Goal: Task Accomplishment & Management: Manage account settings

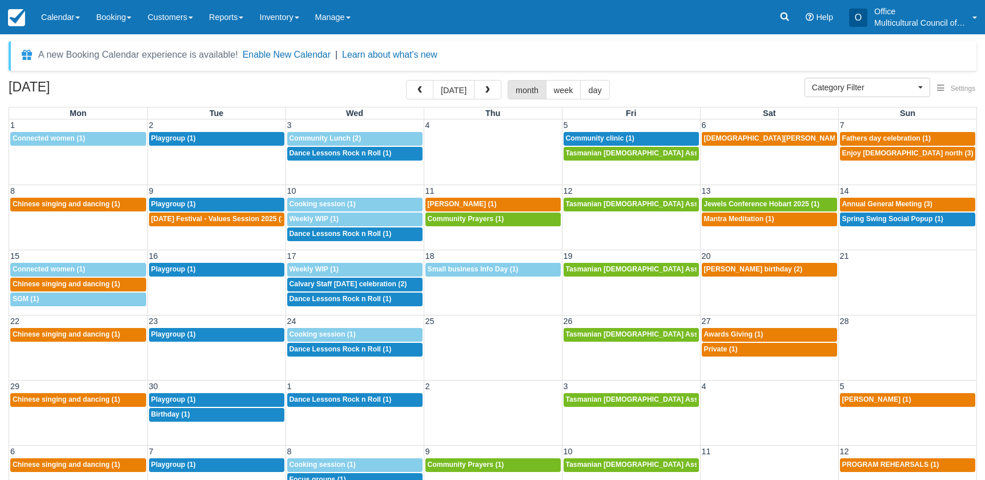
select select
click at [422, 92] on span "button" at bounding box center [420, 90] width 8 height 8
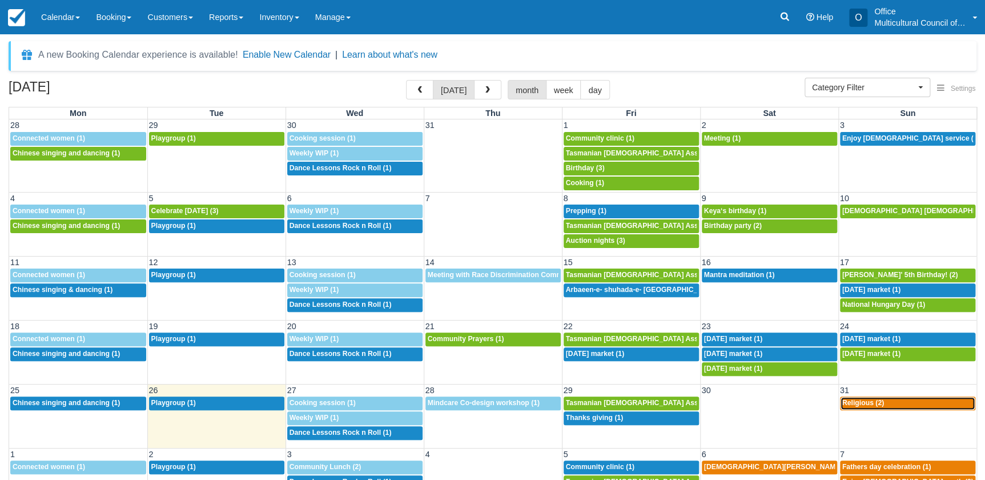
click at [854, 404] on span "Religious (2)" at bounding box center [863, 402] width 42 height 8
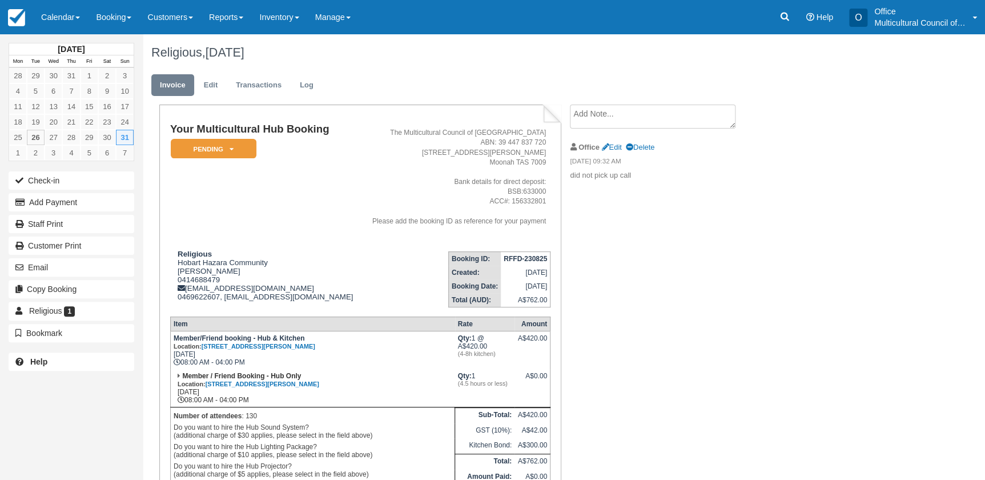
click at [385, 67] on div "Religious, August 31 2025" at bounding box center [512, 52] width 739 height 37
click at [365, 138] on address "The Multicultural Council of Tasmania ABN: 39 447 837 720 65 Hopkins St Moonah …" at bounding box center [455, 177] width 181 height 98
click at [234, 154] on em "Pending" at bounding box center [214, 149] width 86 height 20
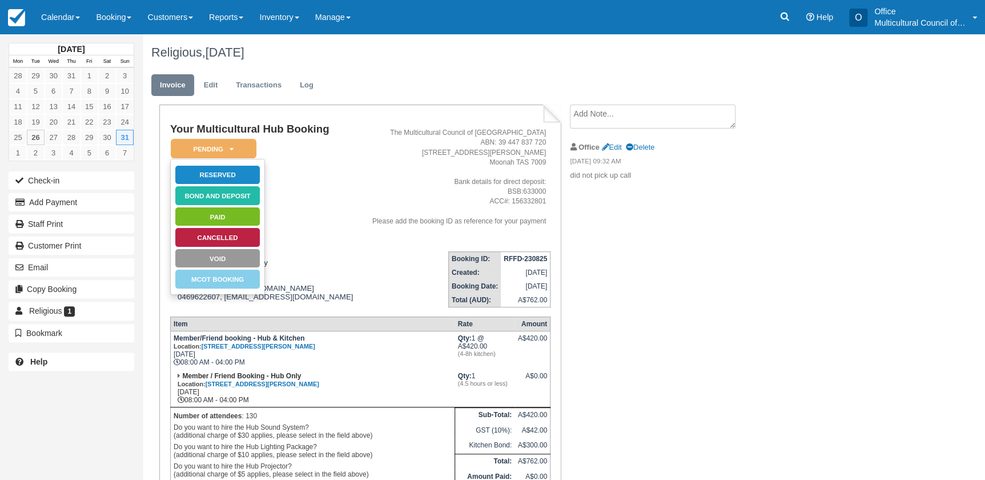
click at [294, 179] on td "Your Multicultural Hub Booking Pending   Reserved Bond and deposit Paid Cancell…" at bounding box center [265, 182] width 190 height 118
click at [234, 175] on link "Reserved" at bounding box center [218, 175] width 86 height 20
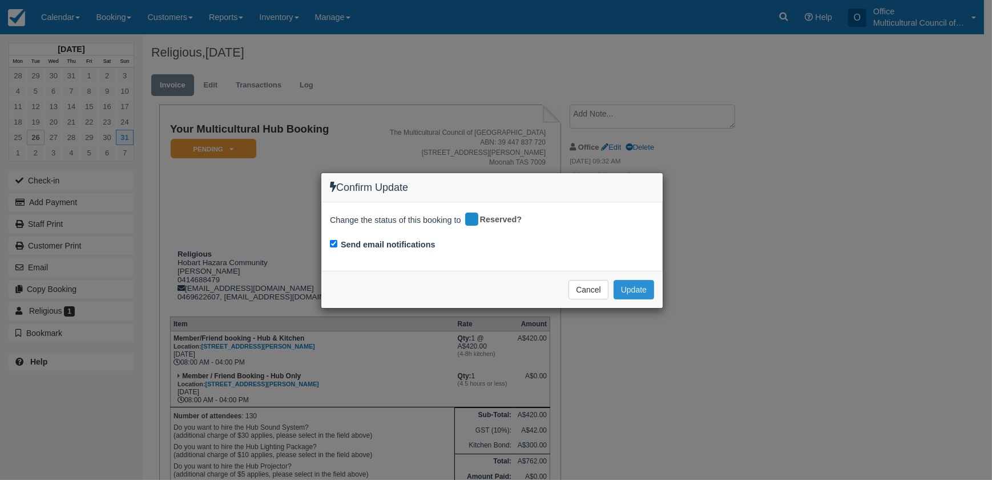
click at [628, 291] on button "Update" at bounding box center [634, 289] width 41 height 19
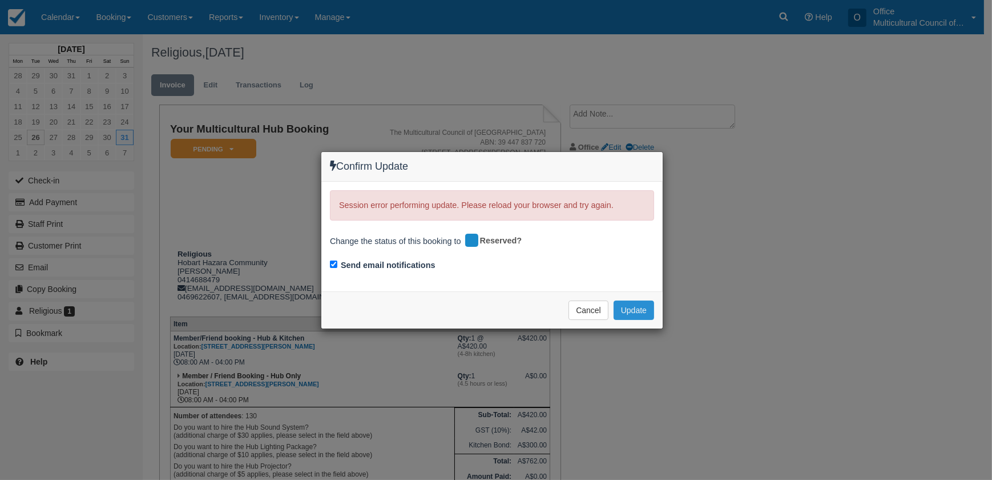
click at [633, 312] on button "Update" at bounding box center [634, 309] width 41 height 19
click at [577, 304] on button "Cancel" at bounding box center [589, 309] width 40 height 19
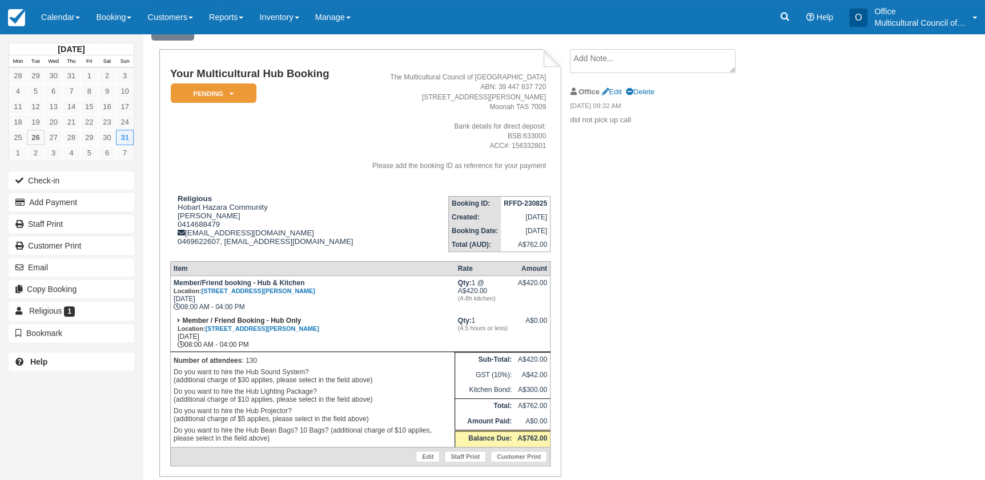
scroll to position [37, 0]
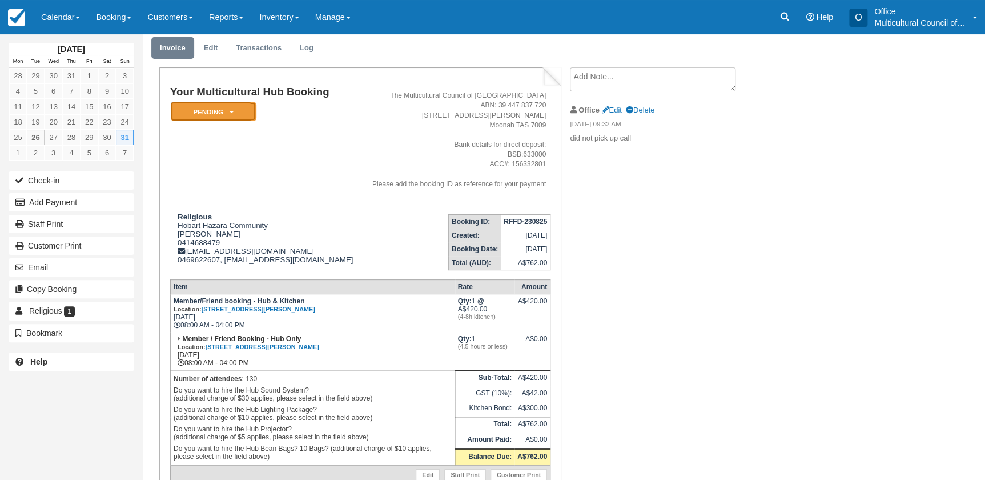
click at [241, 109] on em "Pending" at bounding box center [214, 112] width 86 height 20
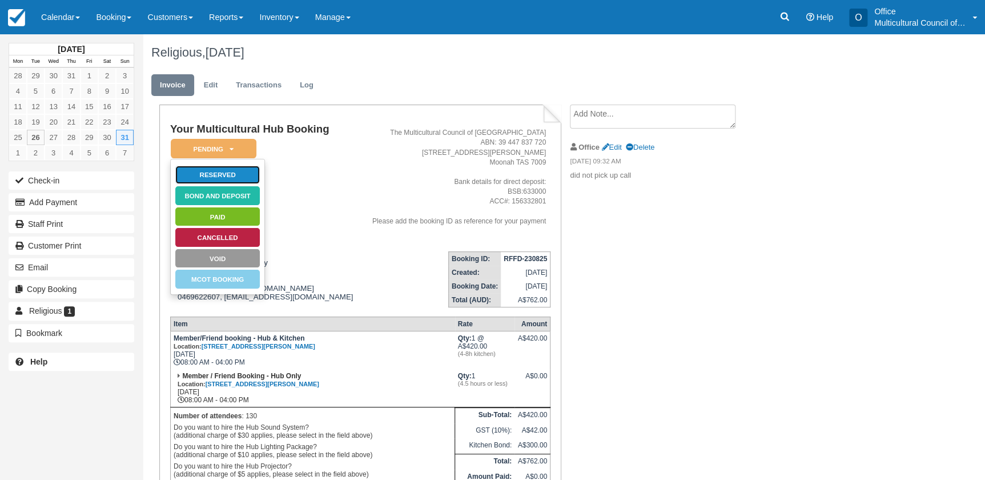
click at [233, 174] on link "Reserved" at bounding box center [218, 175] width 86 height 20
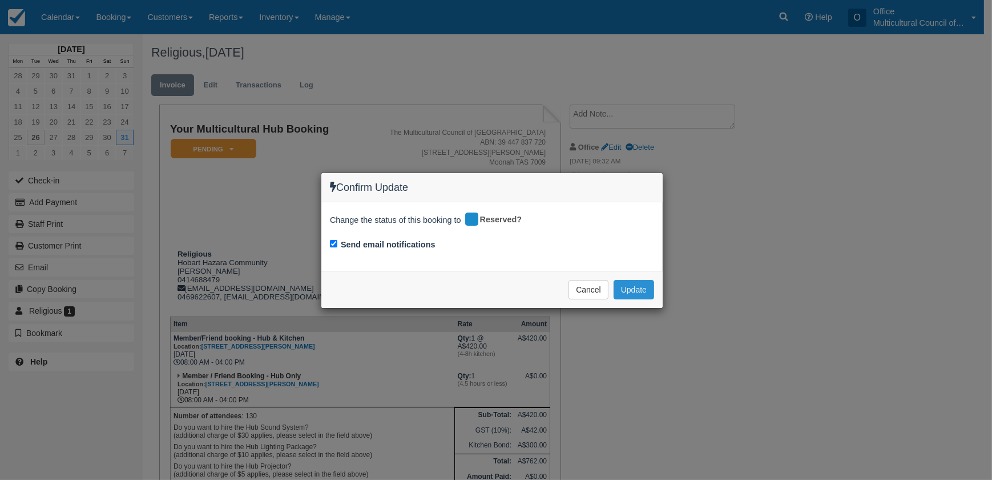
click at [637, 291] on button "Update" at bounding box center [634, 289] width 41 height 19
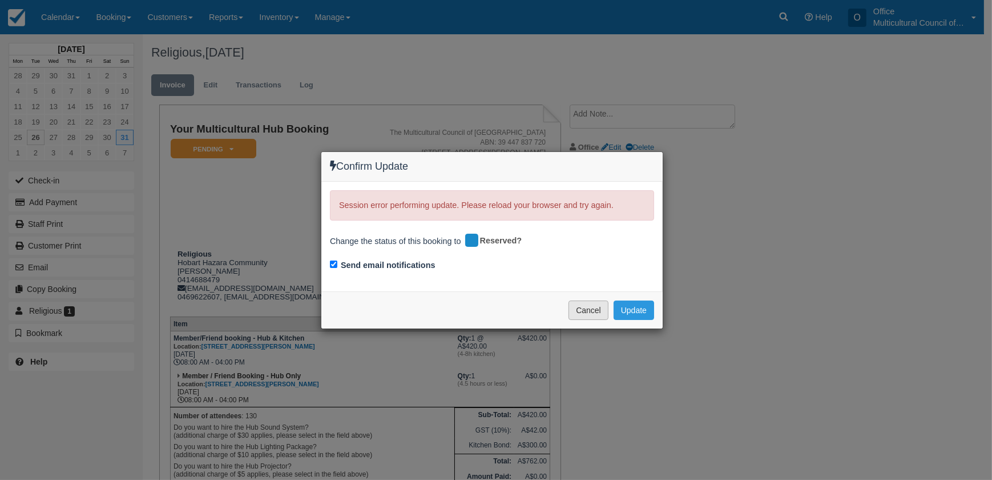
click at [585, 302] on button "Cancel" at bounding box center [589, 309] width 40 height 19
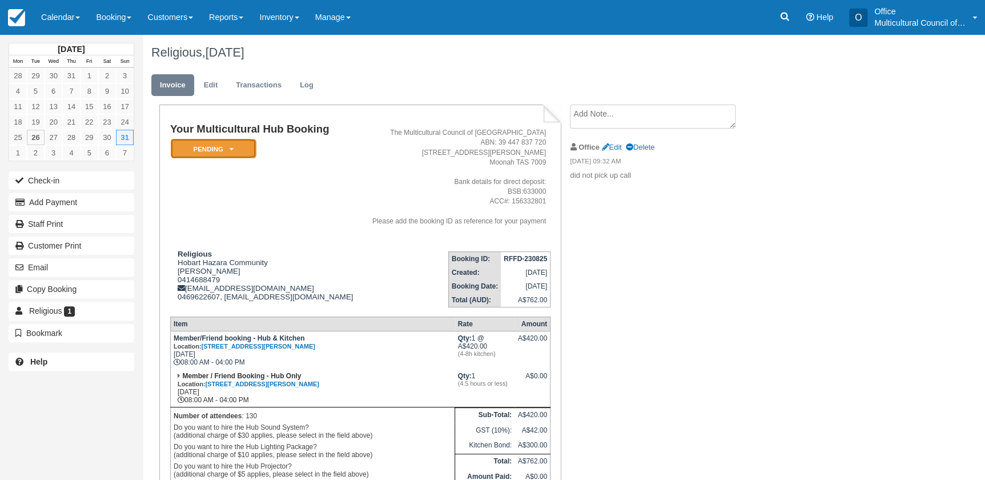
click at [240, 151] on em "Pending" at bounding box center [214, 149] width 86 height 20
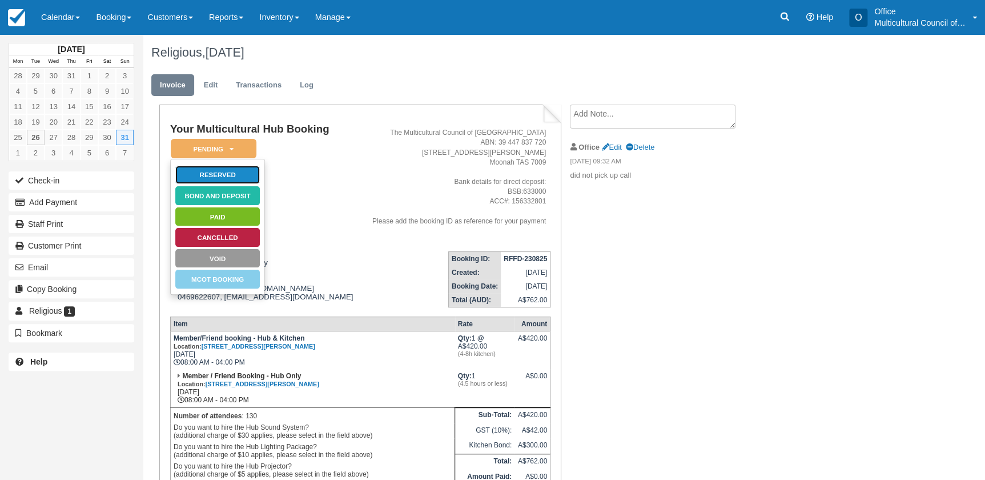
click at [240, 181] on link "Reserved" at bounding box center [218, 175] width 86 height 20
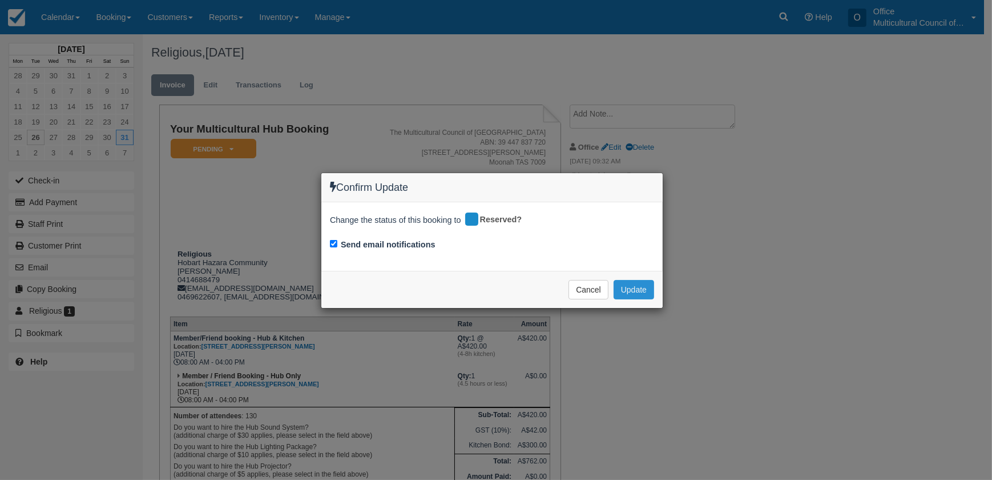
click at [643, 284] on button "Update" at bounding box center [634, 289] width 41 height 19
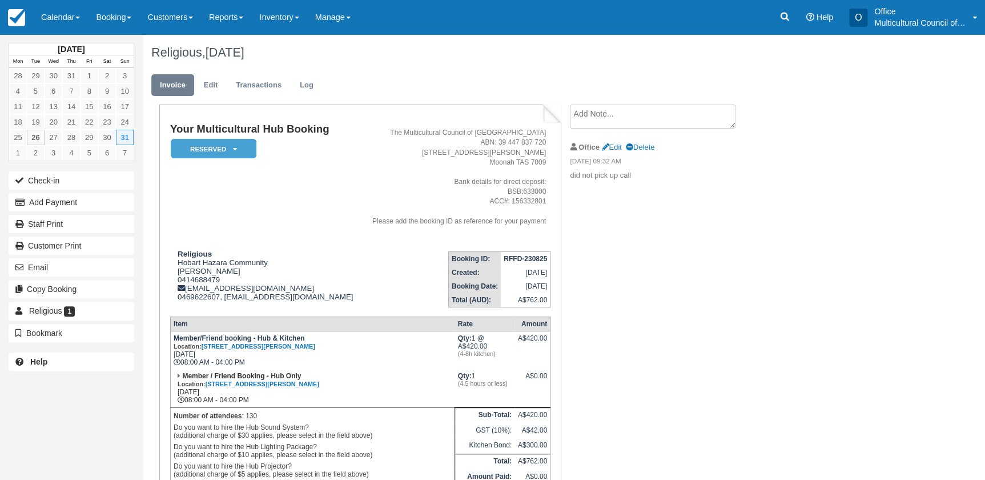
click at [605, 110] on textarea at bounding box center [653, 116] width 166 height 24
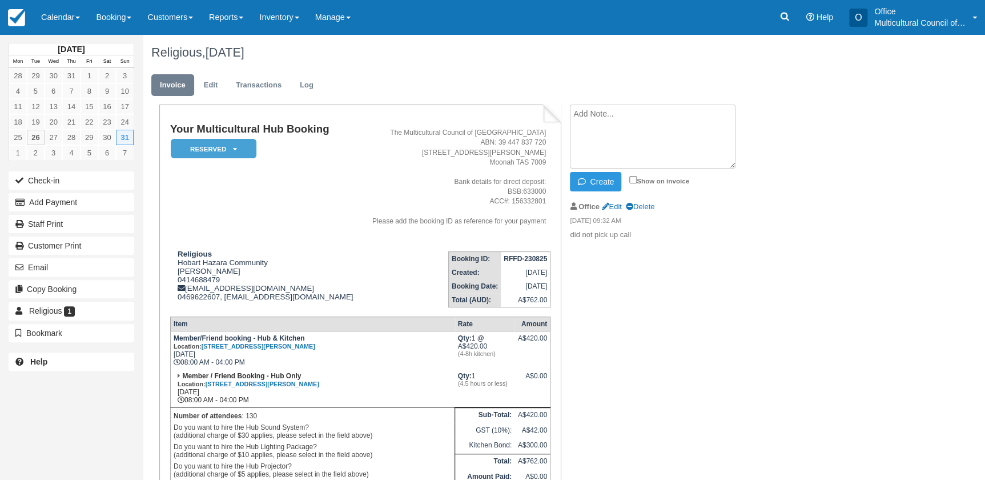
click at [605, 110] on textarea at bounding box center [653, 136] width 166 height 64
type textarea "12:30 27 Aug induction"
click at [594, 175] on button "Create" at bounding box center [595, 181] width 51 height 19
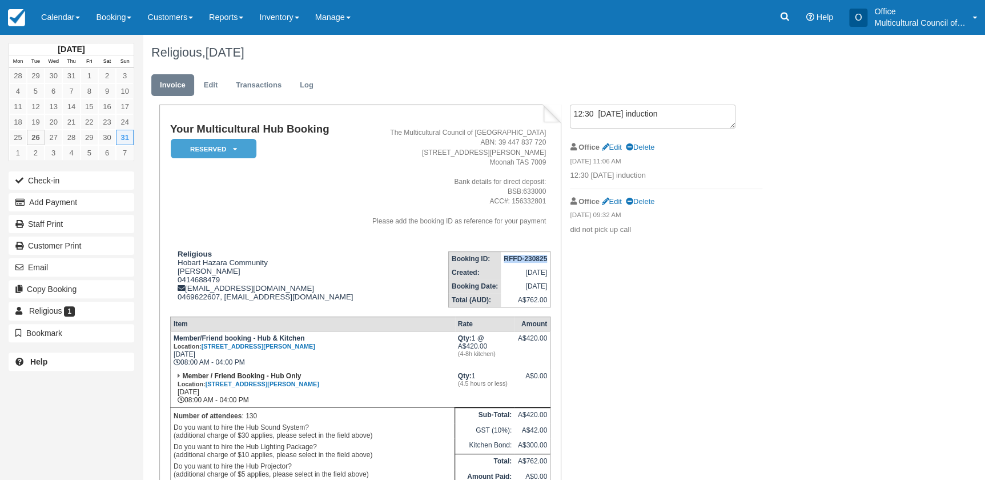
drag, startPoint x: 501, startPoint y: 258, endPoint x: 546, endPoint y: 258, distance: 44.5
click at [546, 258] on td "RFFD-230825" at bounding box center [526, 258] width 50 height 14
copy strong "RFFD-230825"
click at [66, 22] on link "Calendar" at bounding box center [60, 17] width 55 height 34
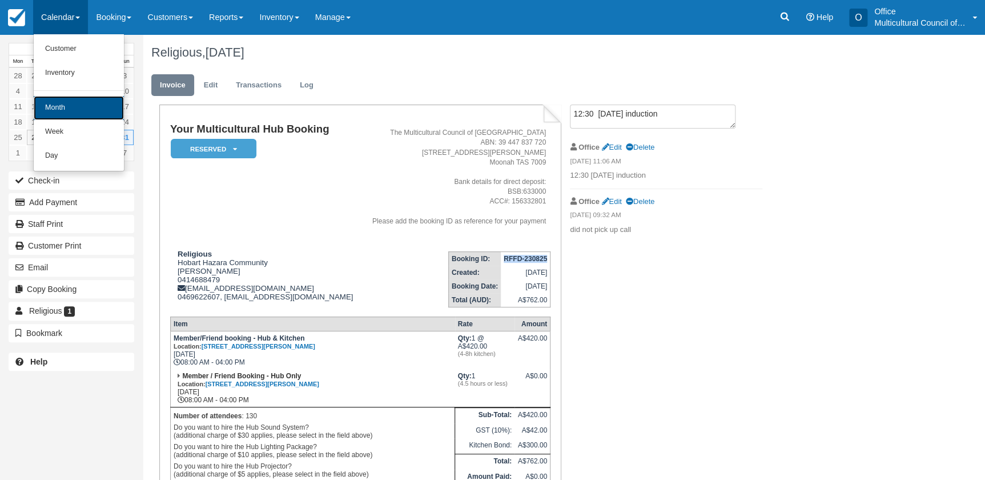
click at [79, 113] on link "Month" at bounding box center [79, 108] width 90 height 24
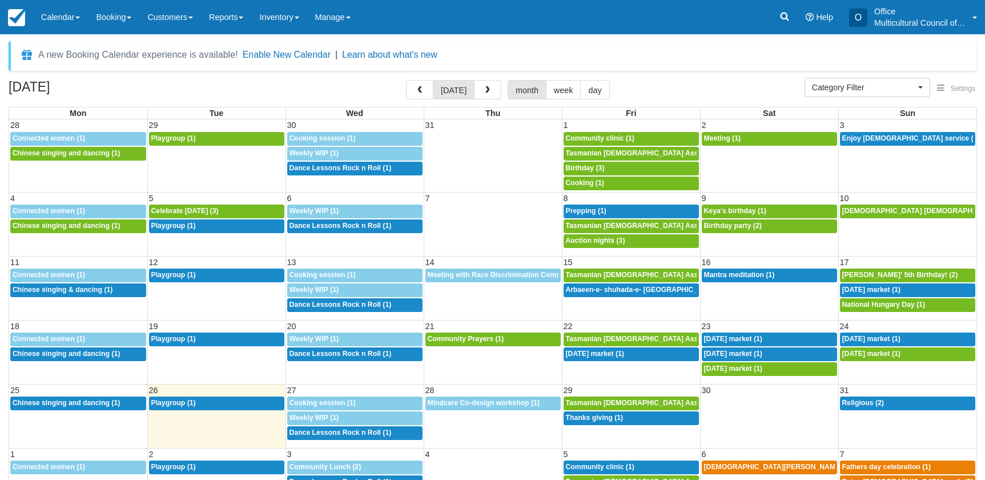
select select
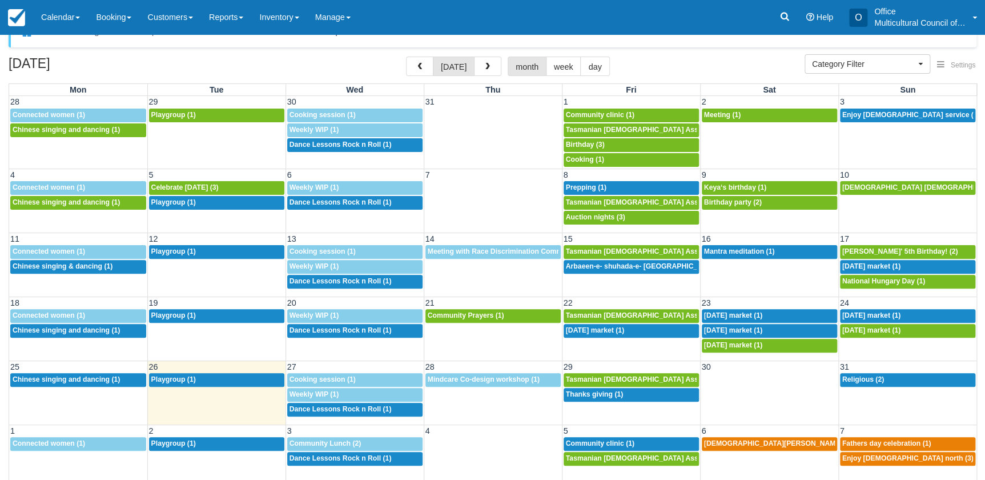
scroll to position [35, 0]
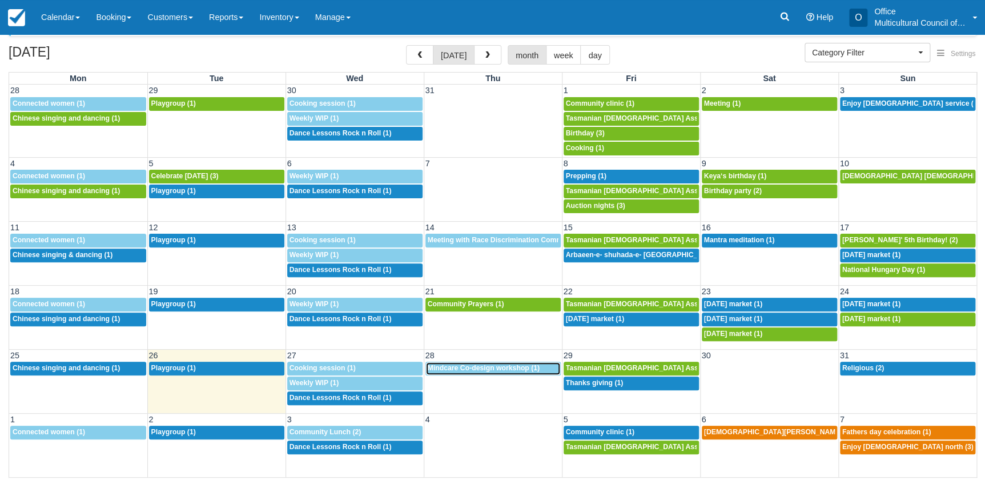
click at [457, 365] on span "Mindcare Co-design workshop (1)" at bounding box center [484, 368] width 112 height 8
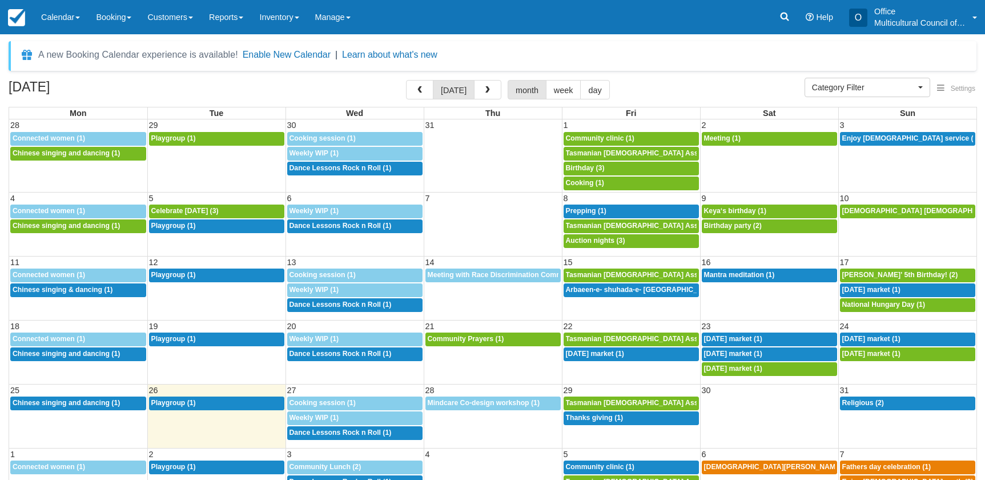
select select
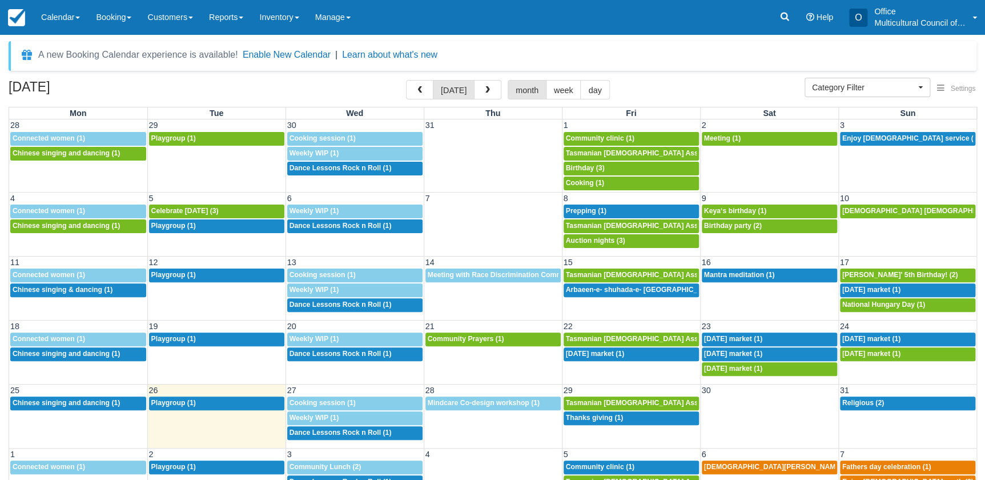
scroll to position [35, 0]
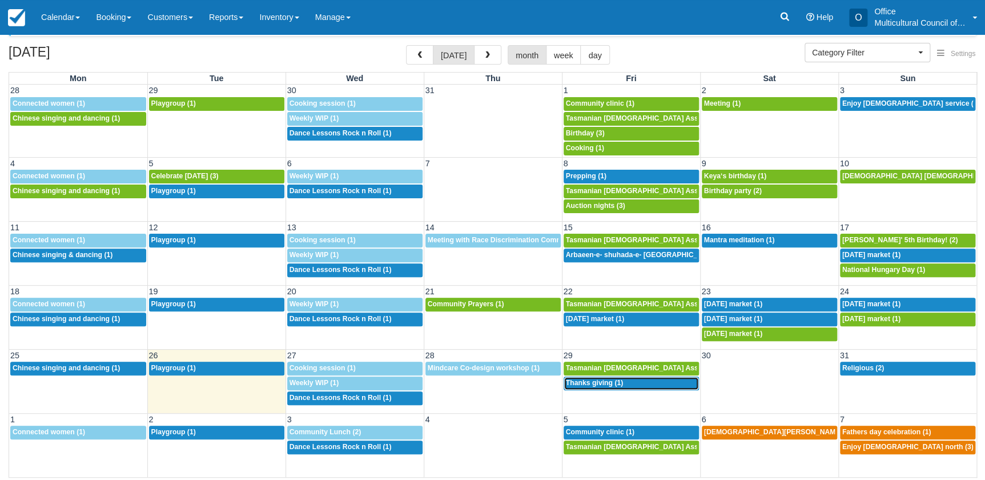
click at [593, 384] on span "Thanks giving (1)" at bounding box center [595, 383] width 58 height 8
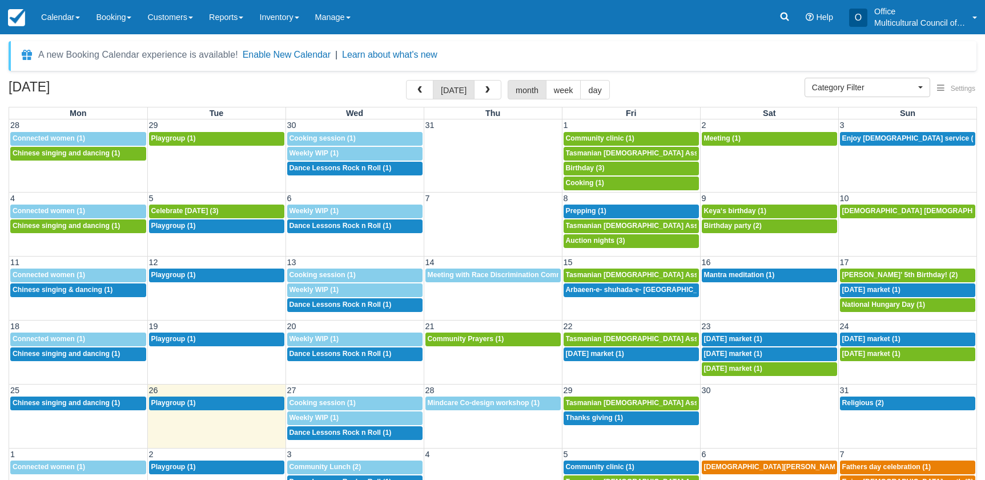
select select
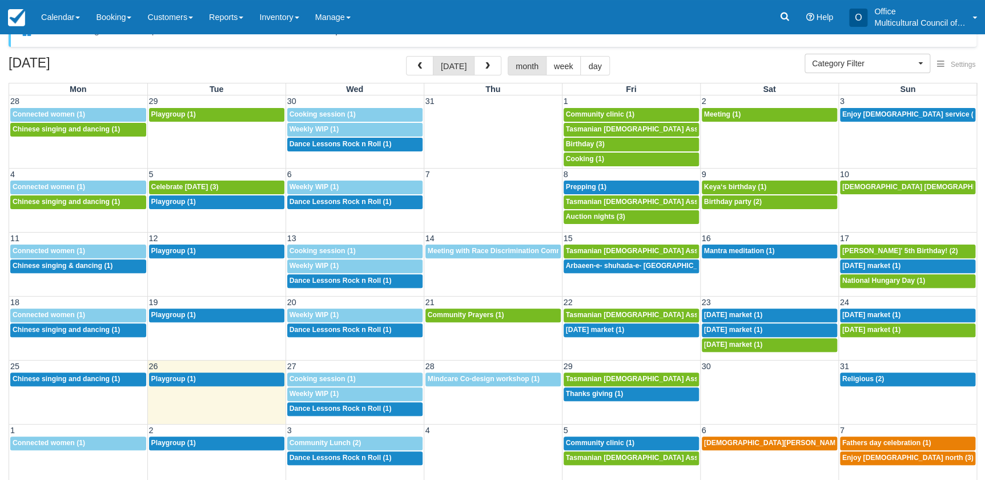
scroll to position [35, 0]
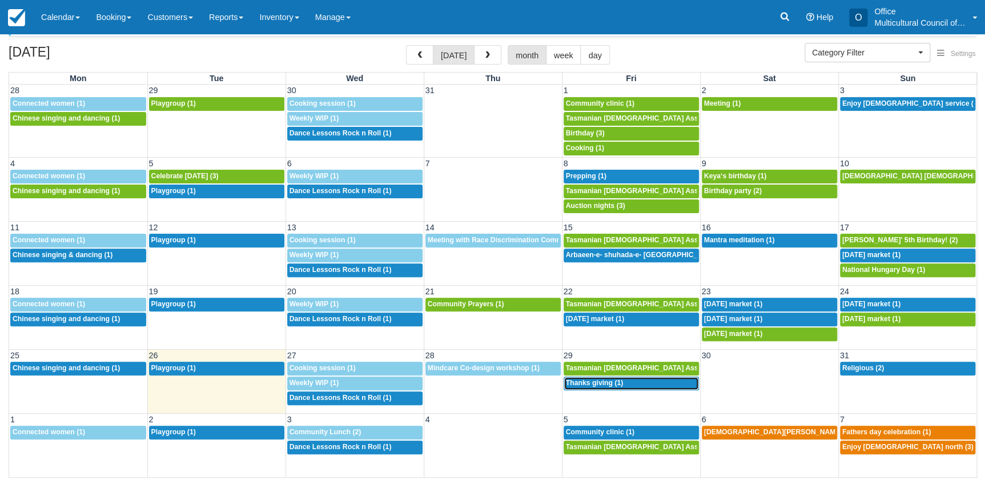
click at [594, 385] on div "4p Thanks giving (1)" at bounding box center [631, 383] width 131 height 9
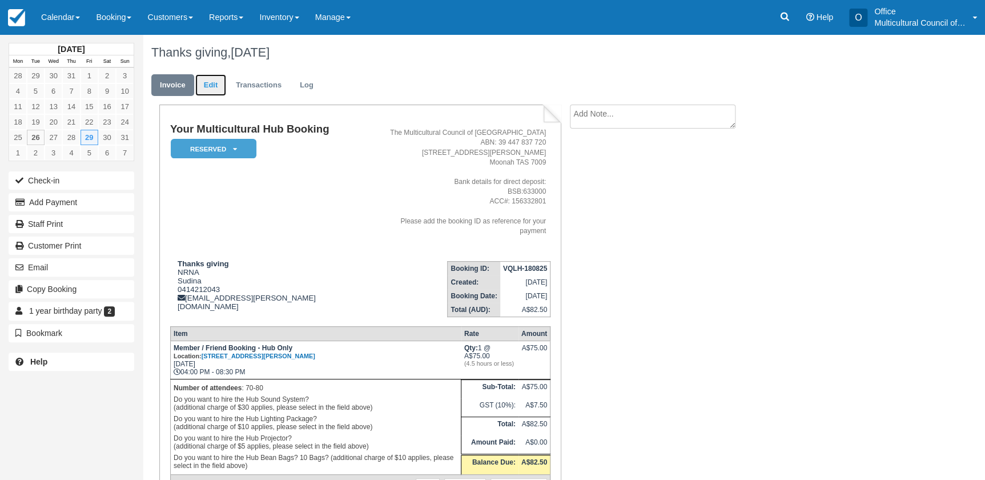
click at [214, 83] on link "Edit" at bounding box center [210, 85] width 31 height 22
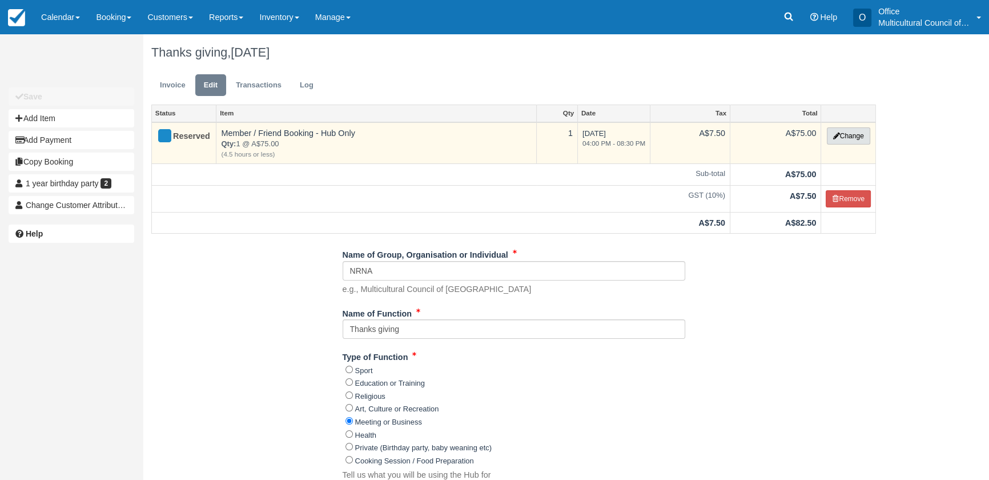
click at [849, 139] on button "Change" at bounding box center [848, 135] width 43 height 17
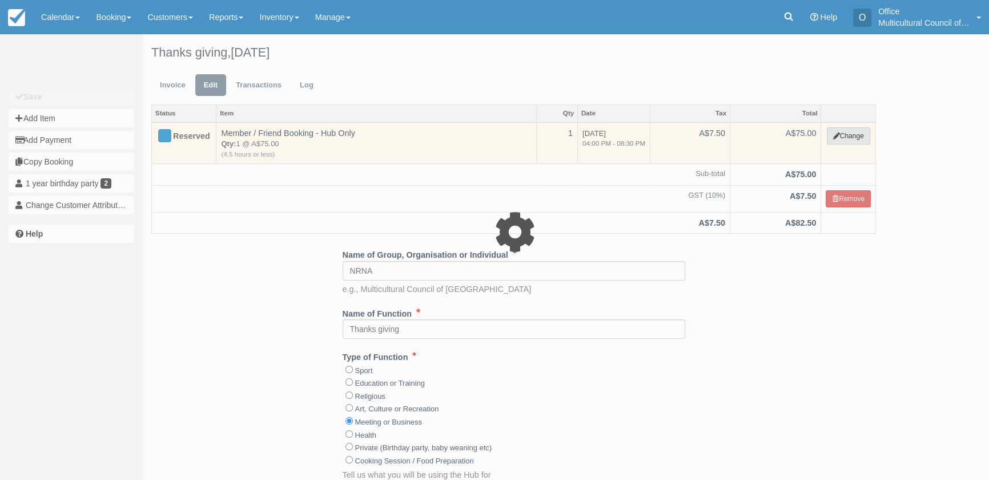
select select "2"
type input "75.00"
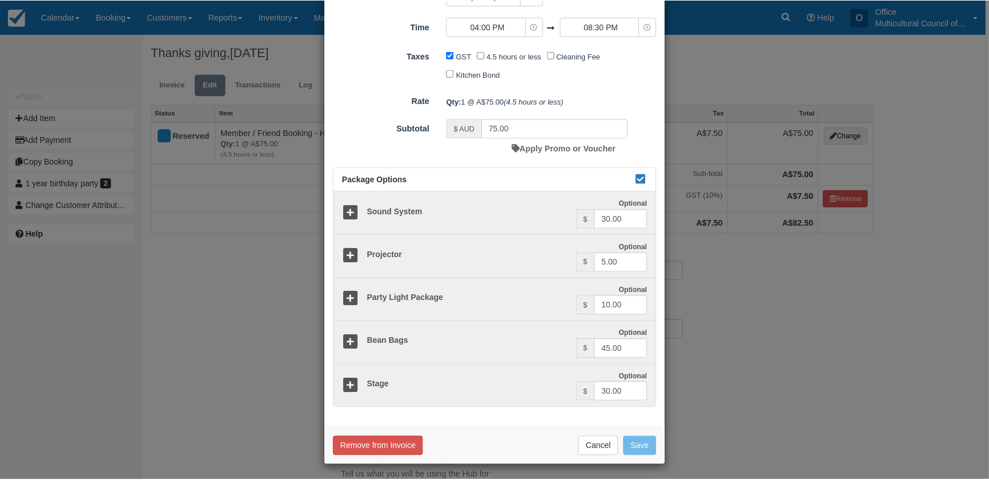
scroll to position [144, 0]
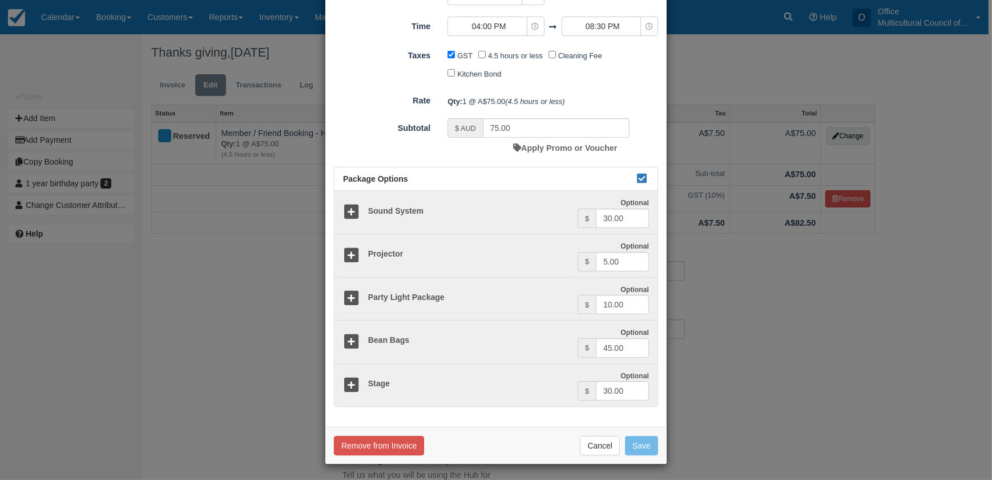
click at [112, 345] on div "Change Item Add Item View as customer Category Multicultural Hub Kitchen Archiv…" at bounding box center [496, 240] width 992 height 480
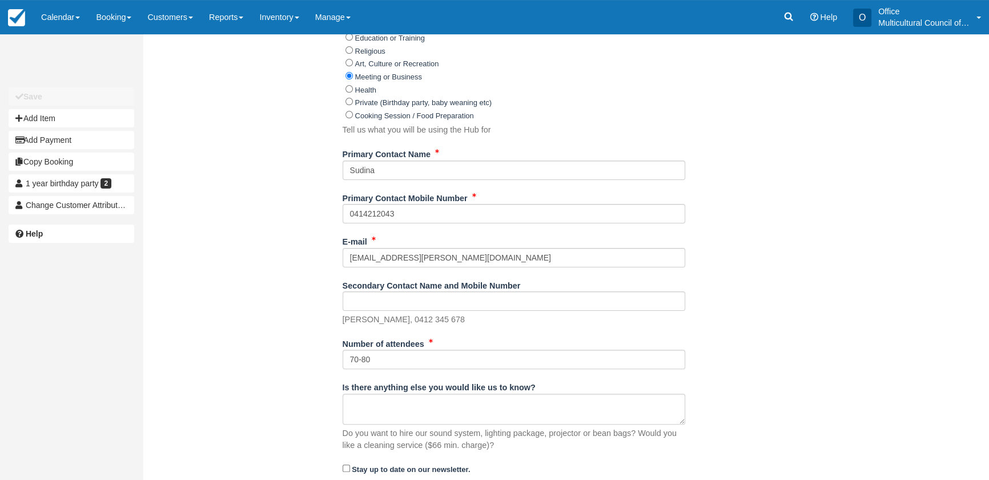
scroll to position [363, 0]
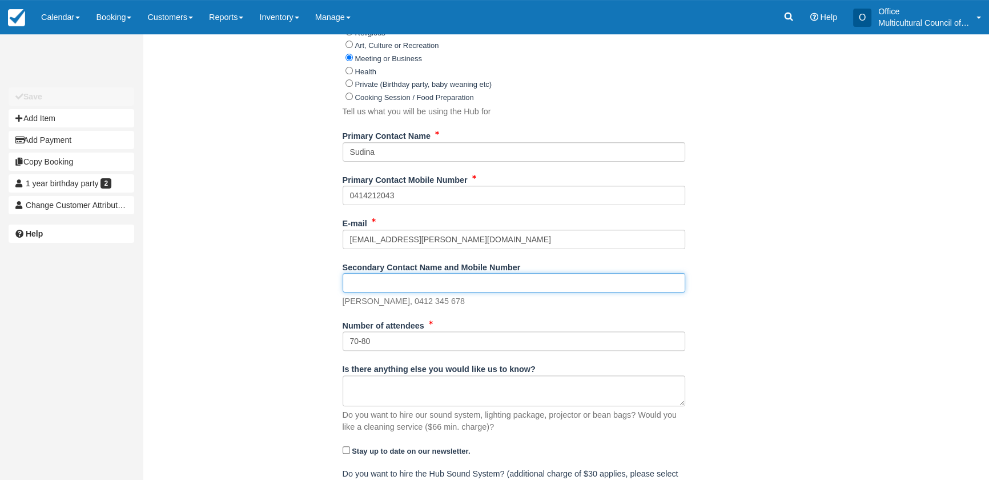
click at [381, 286] on input "Secondary Contact Name and Mobile Number" at bounding box center [514, 282] width 343 height 19
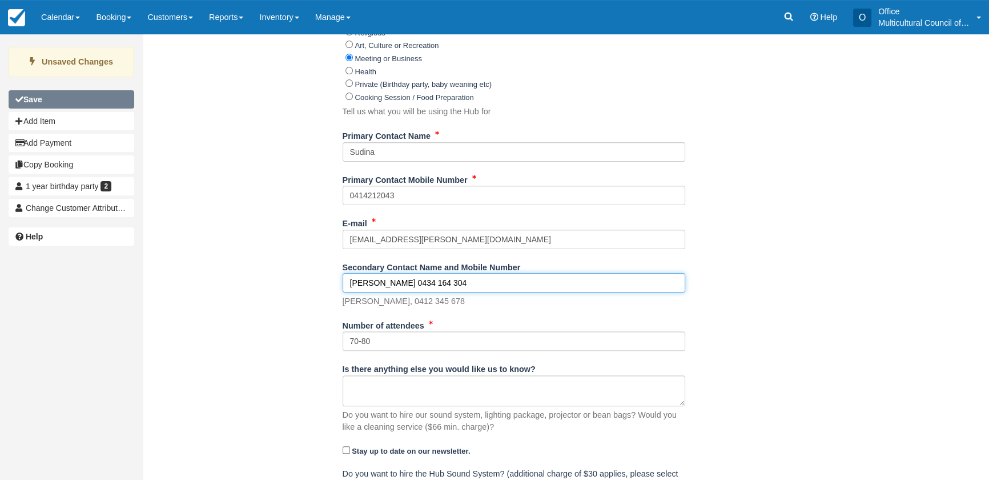
type input "Sujan Dai 0434 164 304"
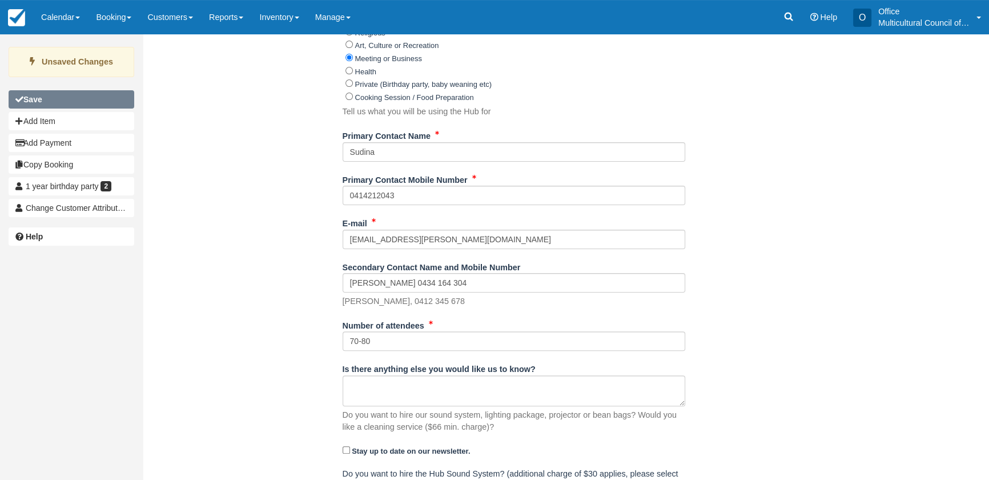
click at [51, 92] on button "Save" at bounding box center [72, 99] width 126 height 18
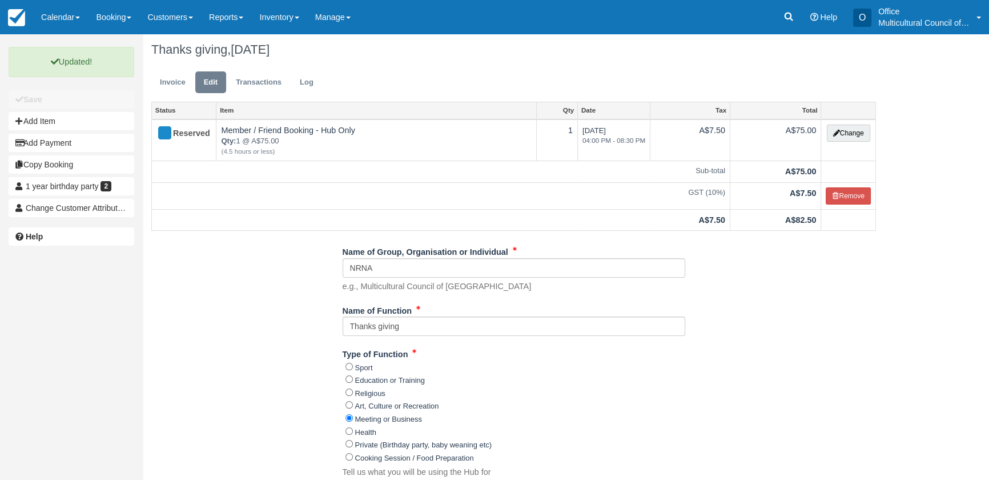
scroll to position [0, 0]
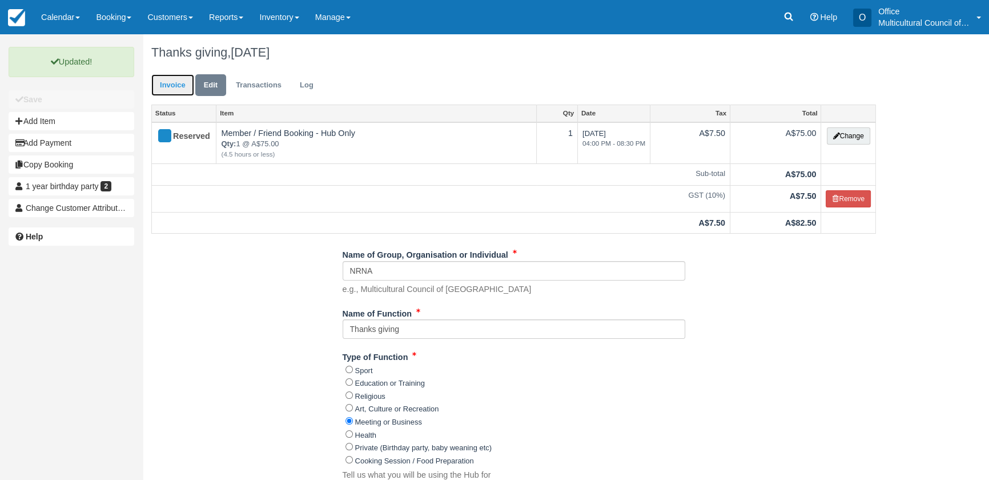
click at [171, 86] on link "Invoice" at bounding box center [172, 85] width 43 height 22
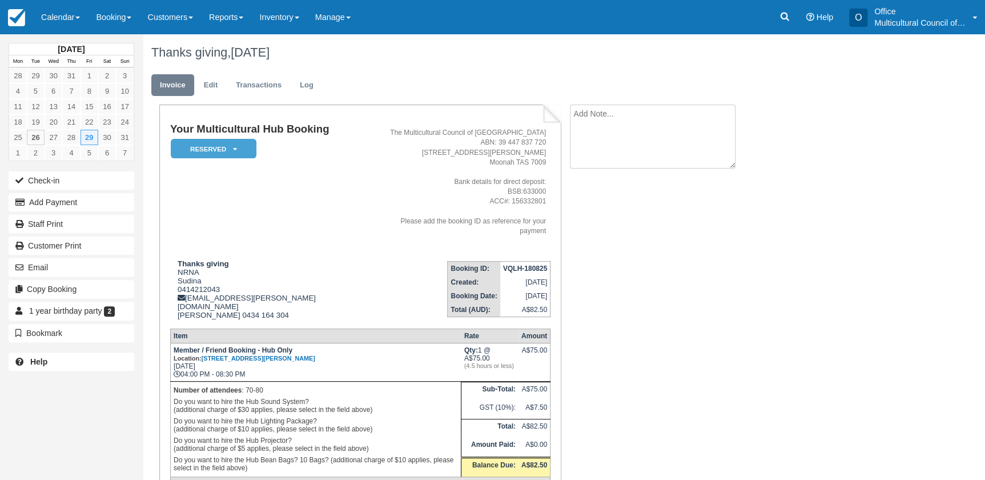
click at [609, 114] on textarea at bounding box center [653, 136] width 166 height 64
type textarea "second number did not pick up phone call"
click at [597, 177] on button "Create" at bounding box center [595, 181] width 51 height 19
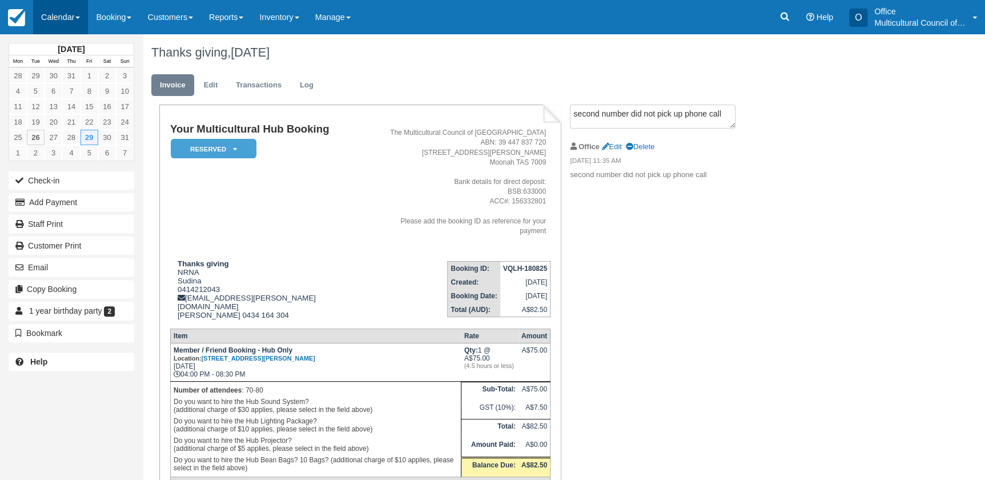
click at [42, 7] on link "Calendar" at bounding box center [60, 17] width 55 height 34
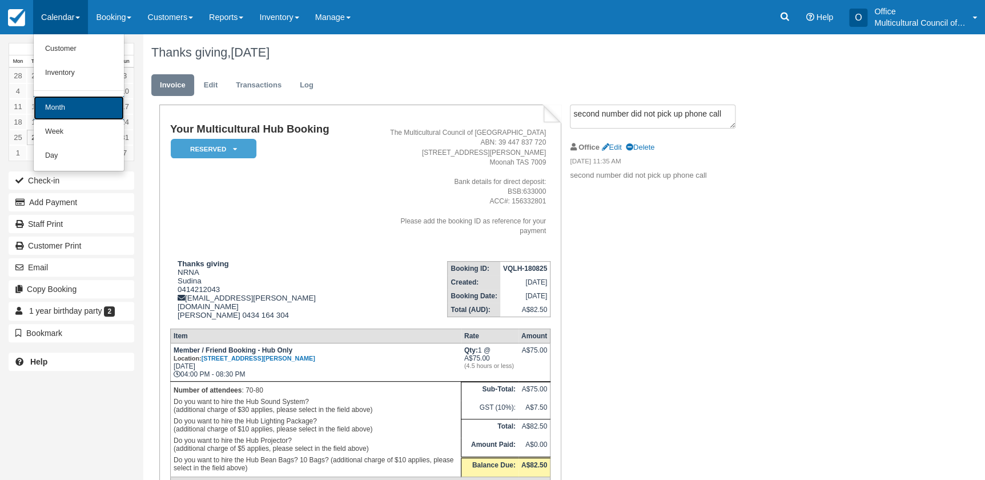
click at [65, 107] on link "Month" at bounding box center [79, 108] width 90 height 24
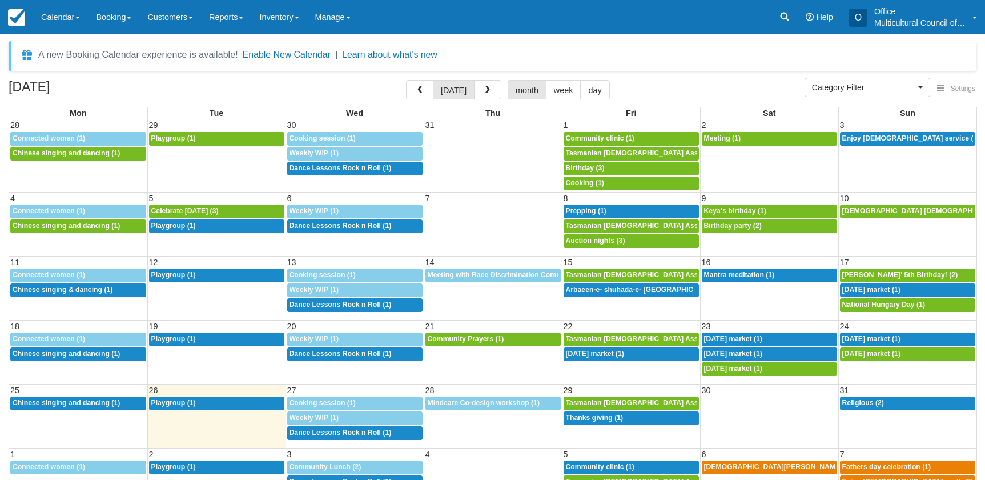
select select
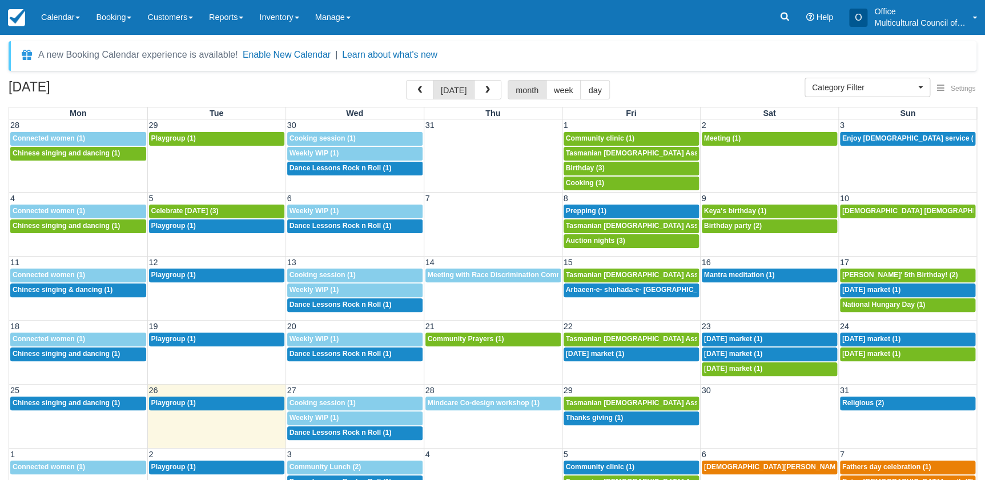
scroll to position [35, 0]
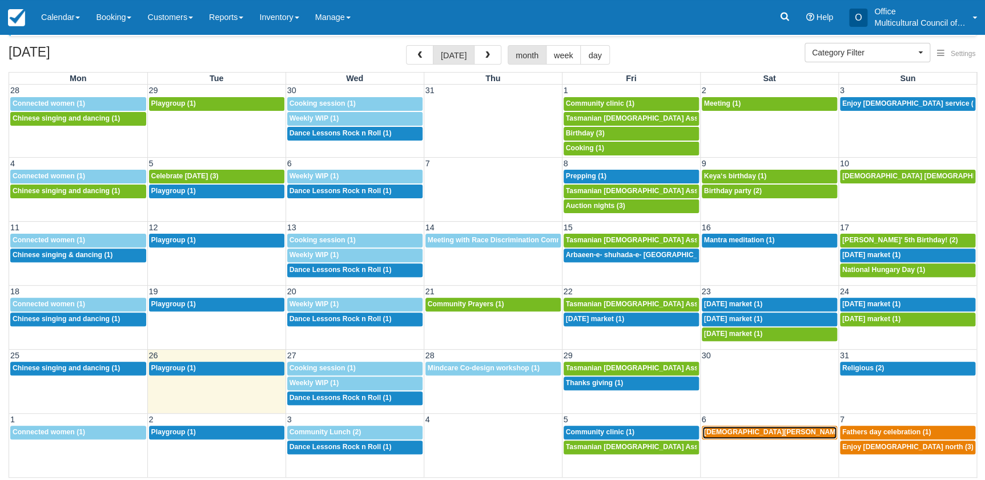
click at [722, 433] on span "[DEMOGRAPHIC_DATA][PERSON_NAME]’s birthday (1)" at bounding box center [796, 432] width 184 height 8
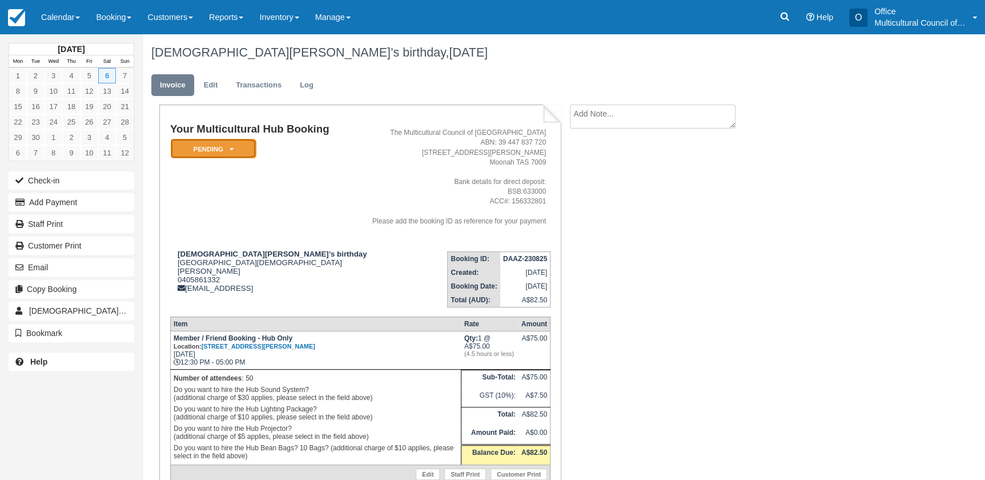
click at [226, 154] on em "Pending" at bounding box center [214, 149] width 86 height 20
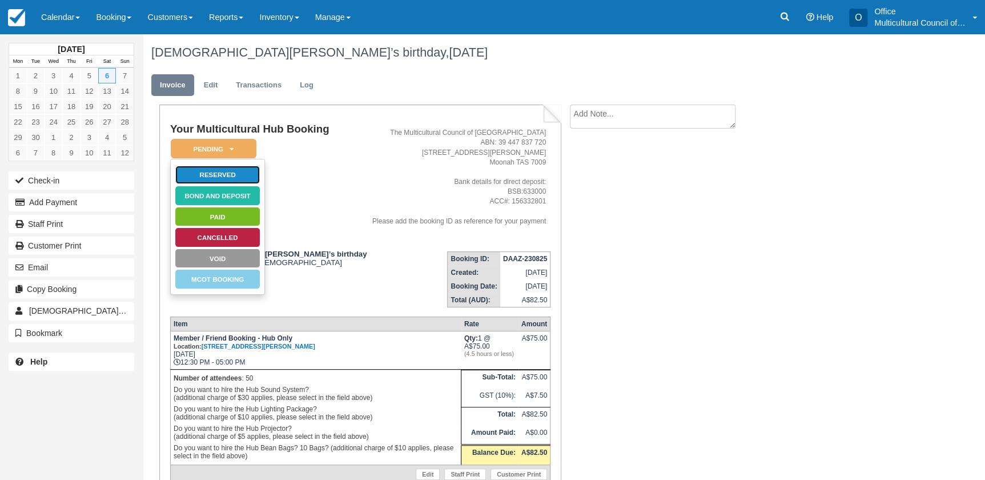
click at [231, 172] on link "Reserved" at bounding box center [218, 175] width 86 height 20
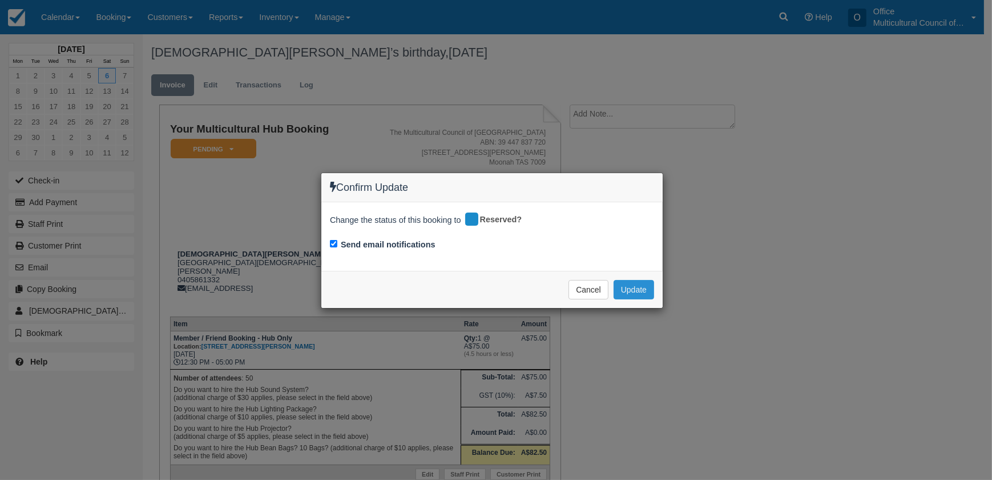
click at [645, 294] on button "Update" at bounding box center [634, 289] width 41 height 19
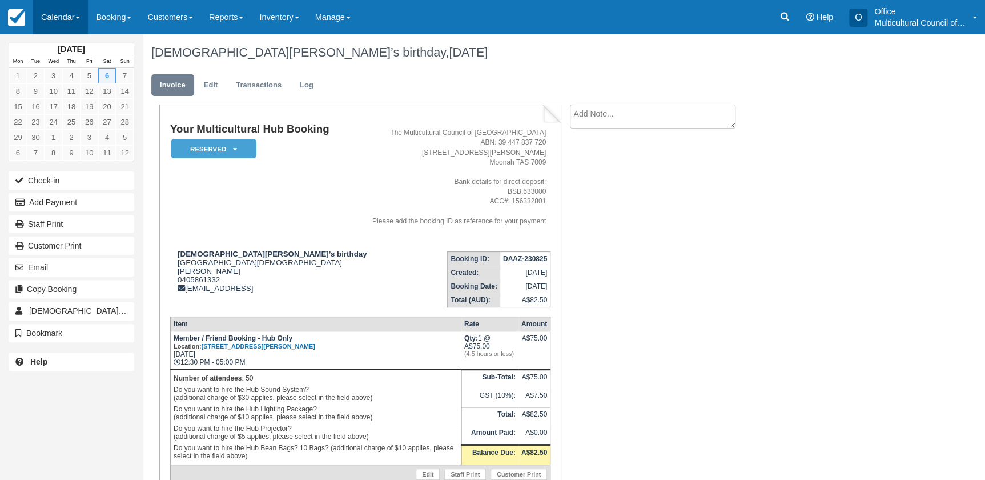
click at [45, 22] on link "Calendar" at bounding box center [60, 17] width 55 height 34
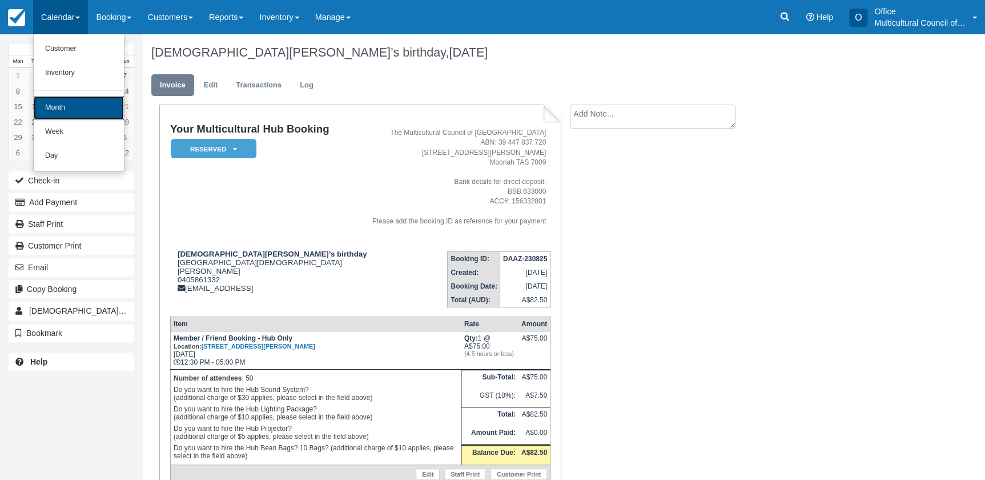
click at [59, 108] on link "Month" at bounding box center [79, 108] width 90 height 24
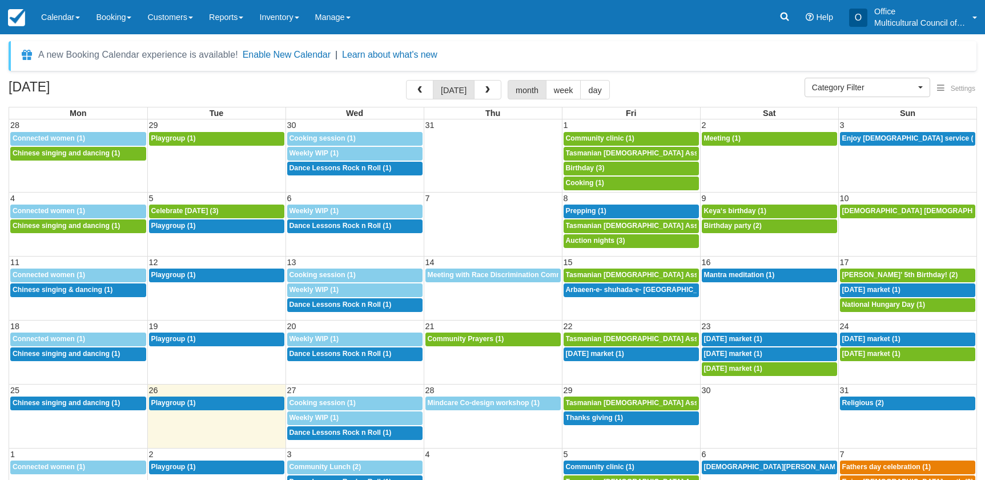
select select
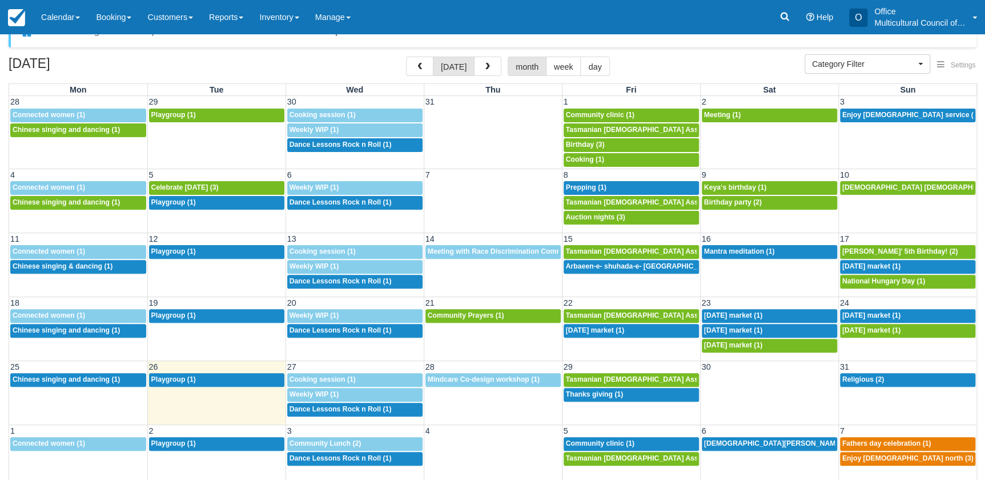
scroll to position [35, 0]
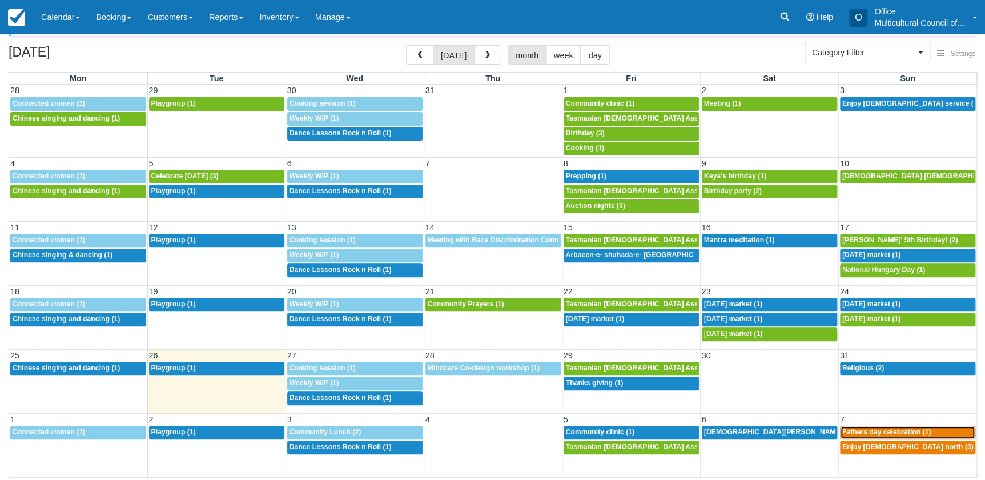
click at [860, 433] on span "Fathers day celebration (1)" at bounding box center [886, 432] width 89 height 8
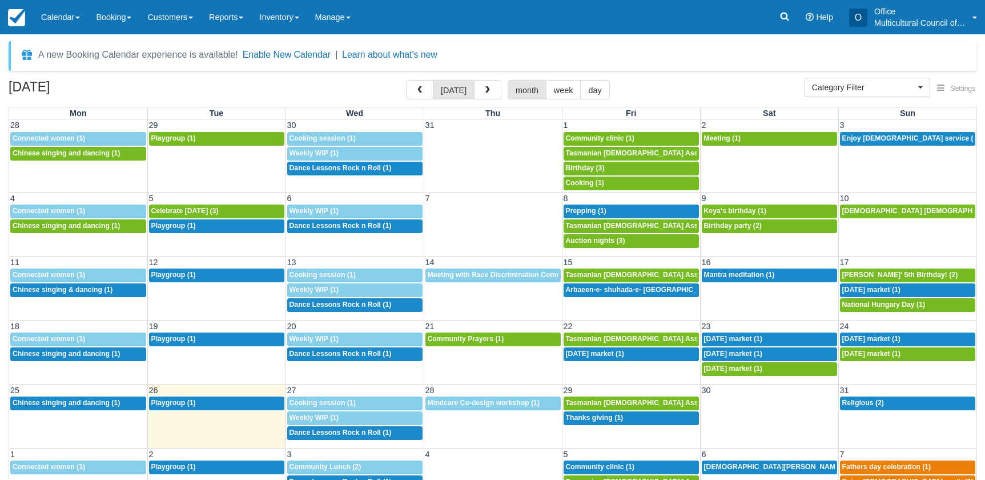
select select
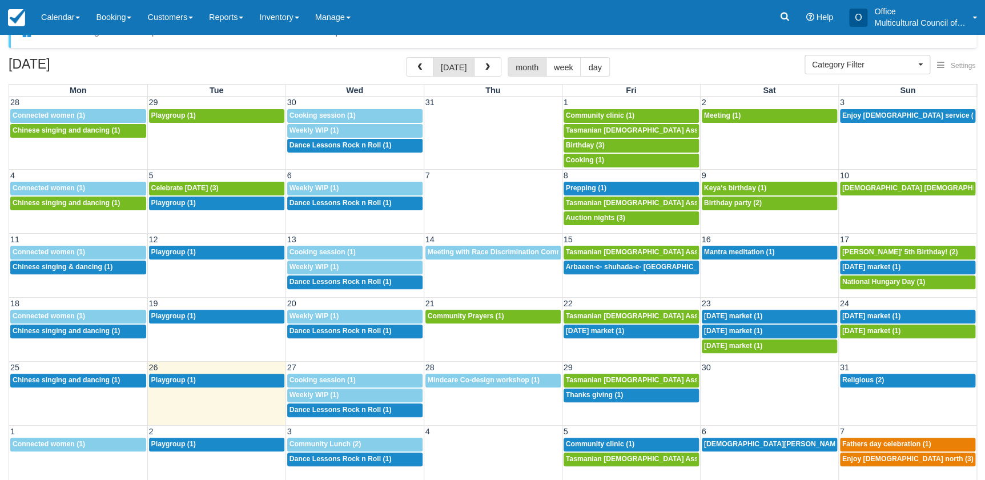
scroll to position [35, 0]
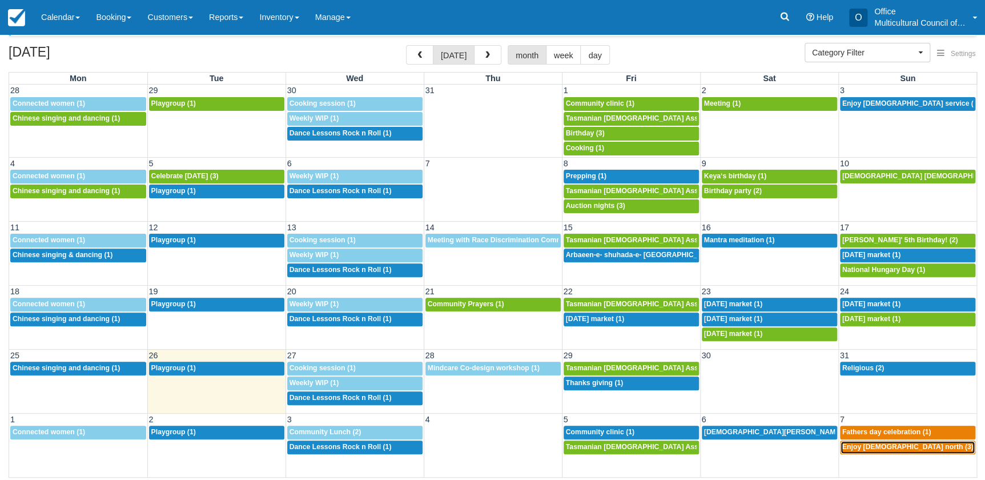
click at [851, 449] on span "Enjoy church north (3)" at bounding box center [907, 446] width 131 height 8
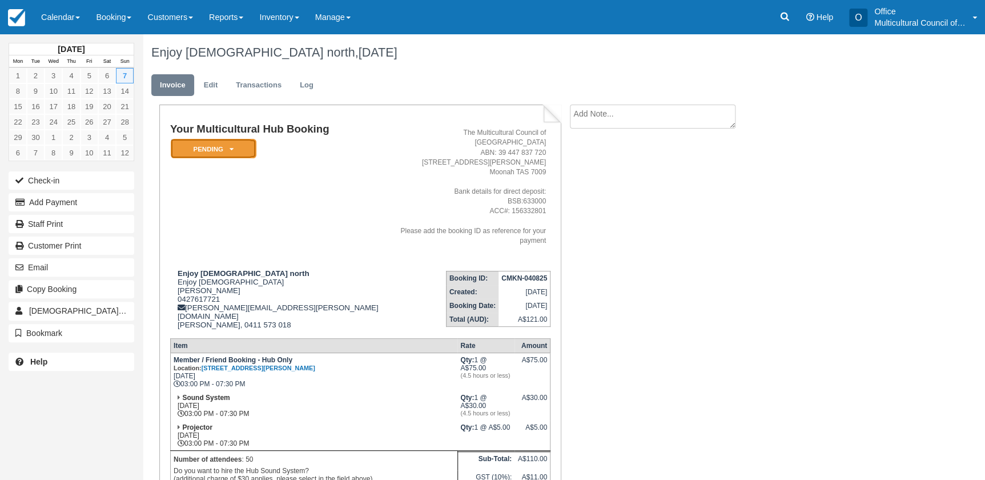
click at [214, 147] on em "Pending" at bounding box center [214, 149] width 86 height 20
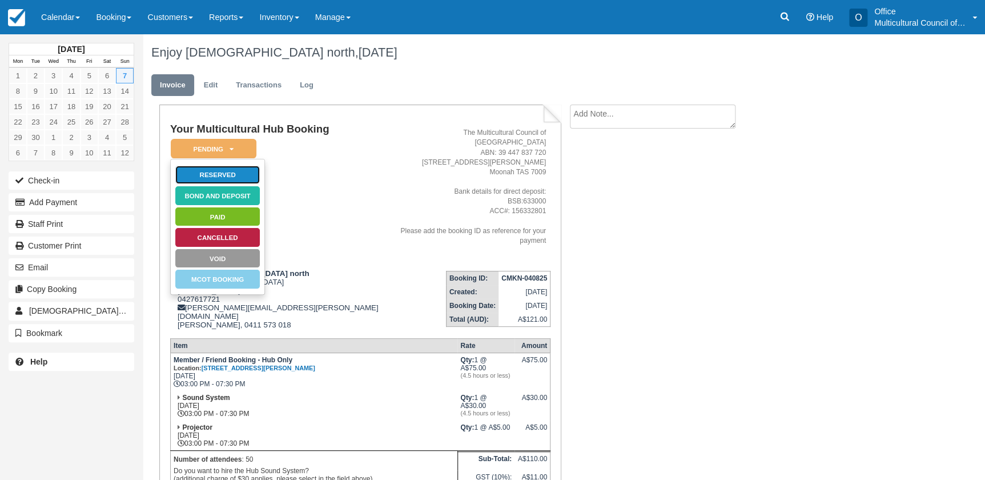
click at [208, 171] on link "Reserved" at bounding box center [218, 175] width 86 height 20
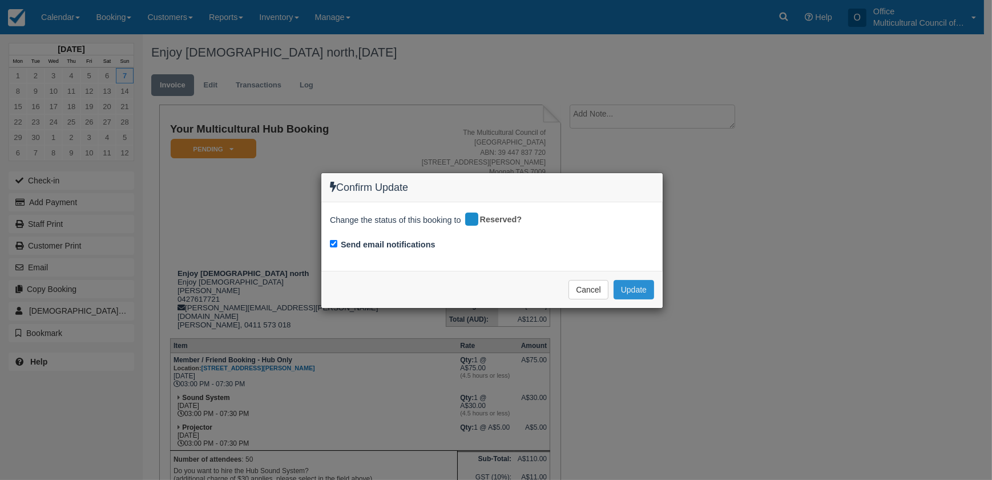
click at [625, 292] on button "Update" at bounding box center [634, 289] width 41 height 19
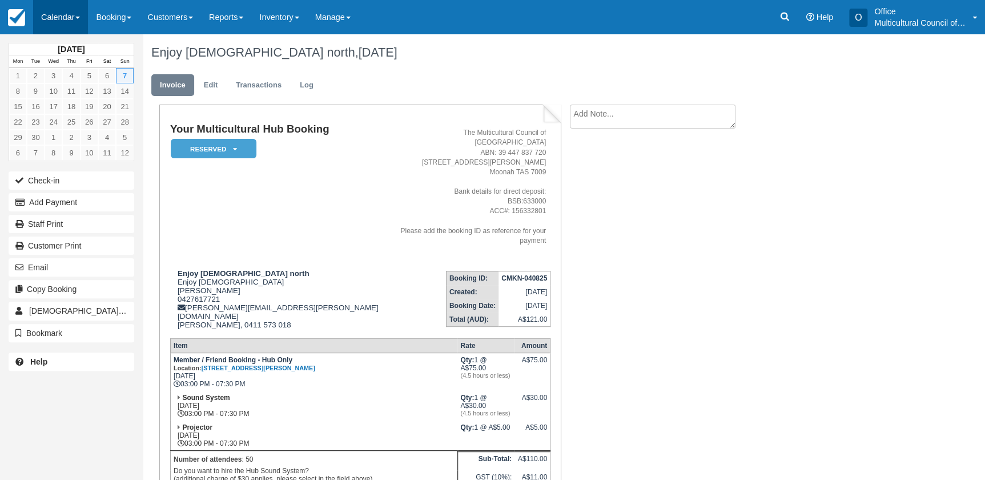
click at [46, 21] on link "Calendar" at bounding box center [60, 17] width 55 height 34
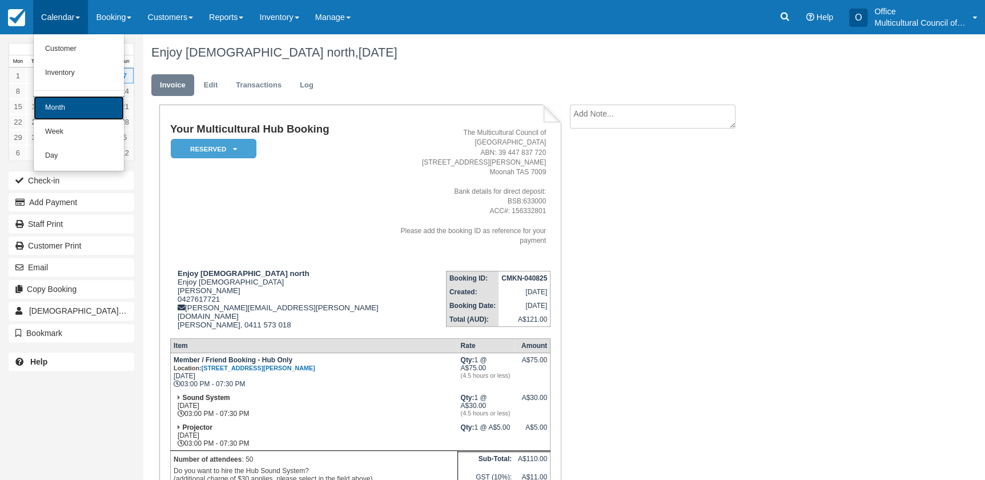
click at [69, 102] on link "Month" at bounding box center [79, 108] width 90 height 24
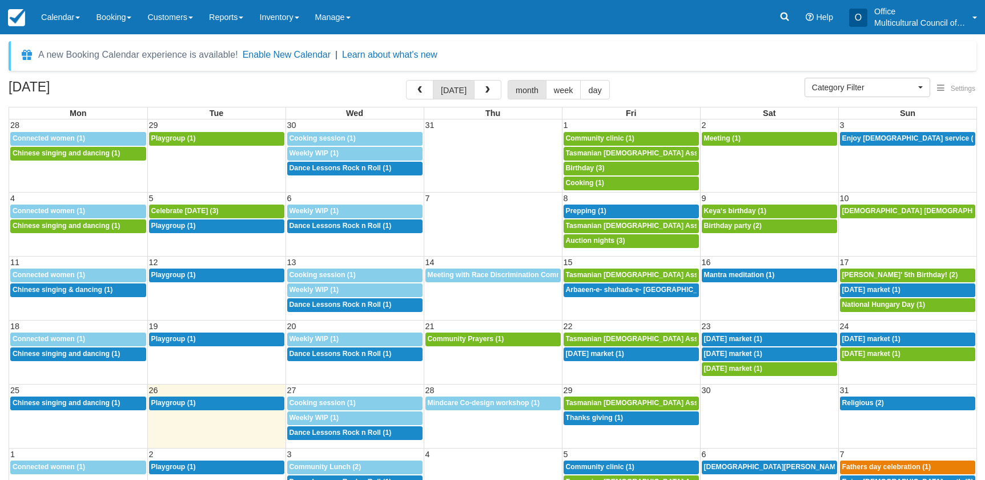
select select
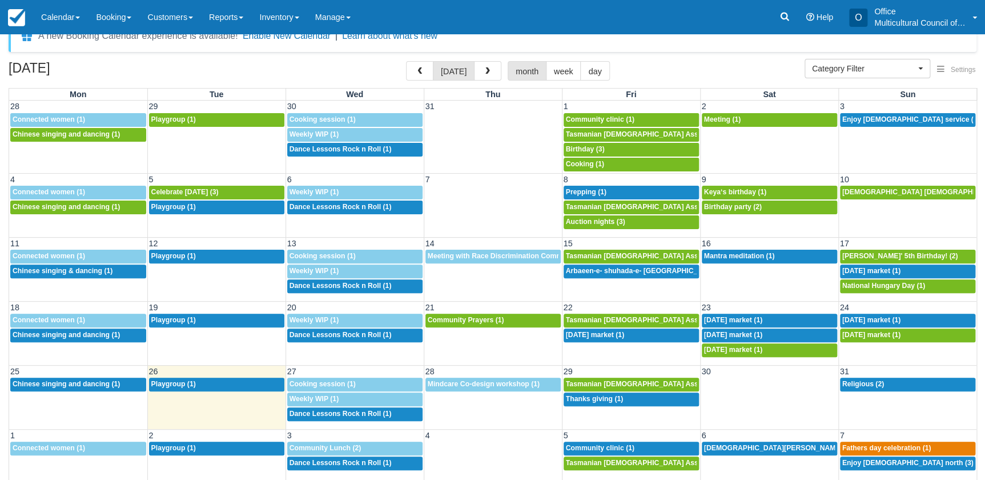
scroll to position [35, 0]
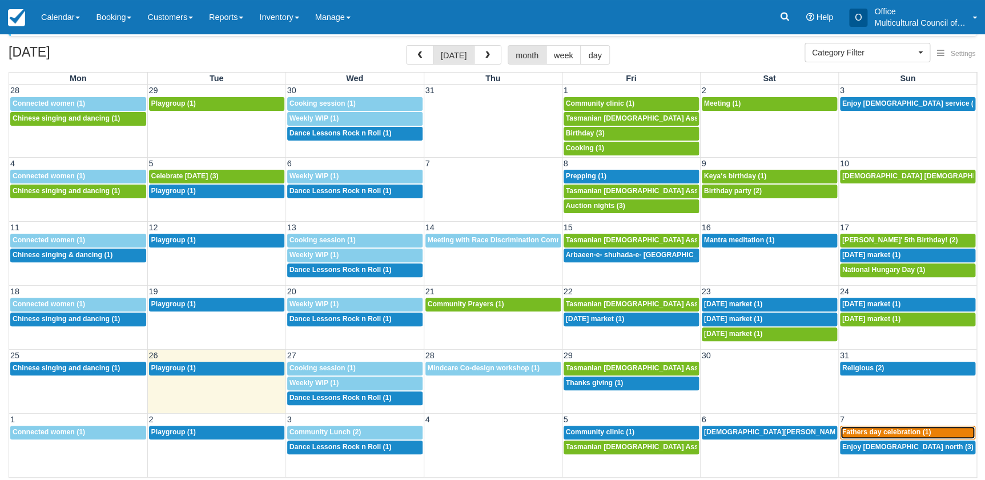
click at [884, 428] on span "Fathers day celebration (1)" at bounding box center [886, 432] width 89 height 8
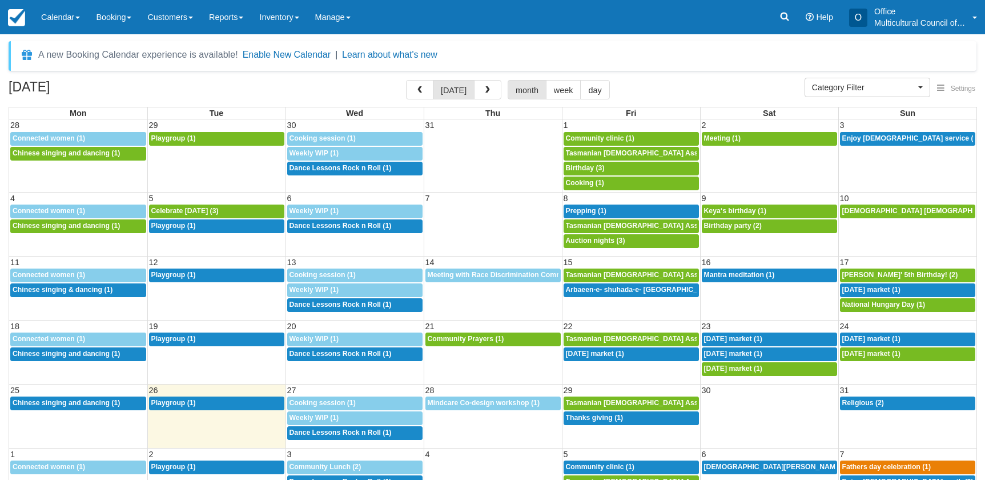
select select
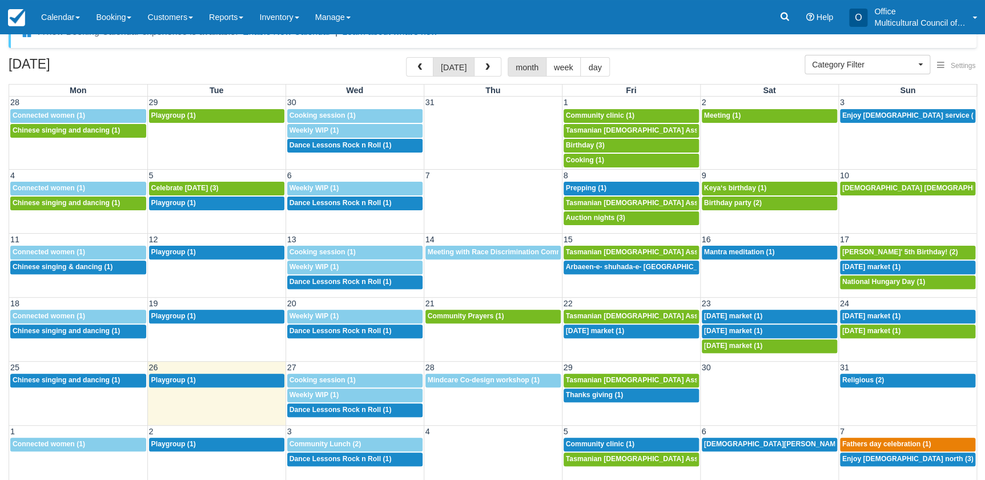
scroll to position [35, 0]
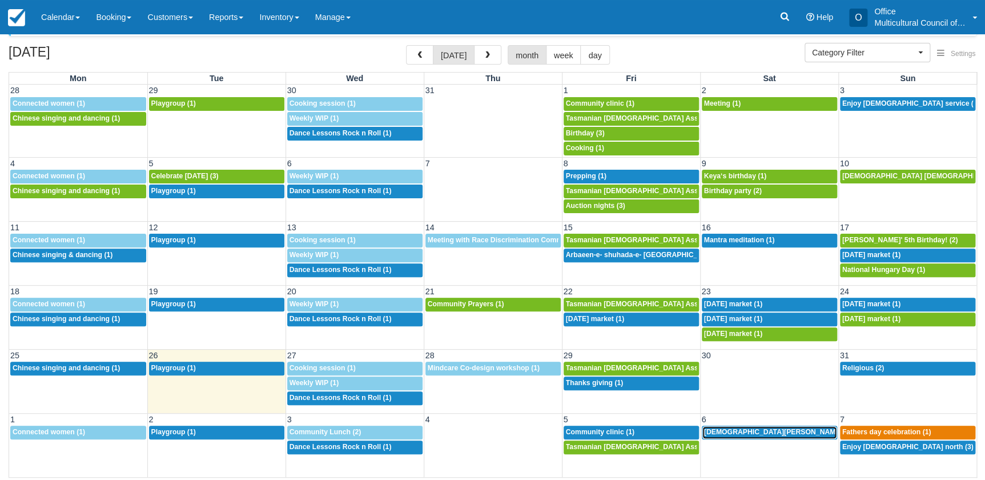
click at [730, 436] on link "12:30p Prophets Mohammed’s birthday (1)" at bounding box center [769, 432] width 135 height 14
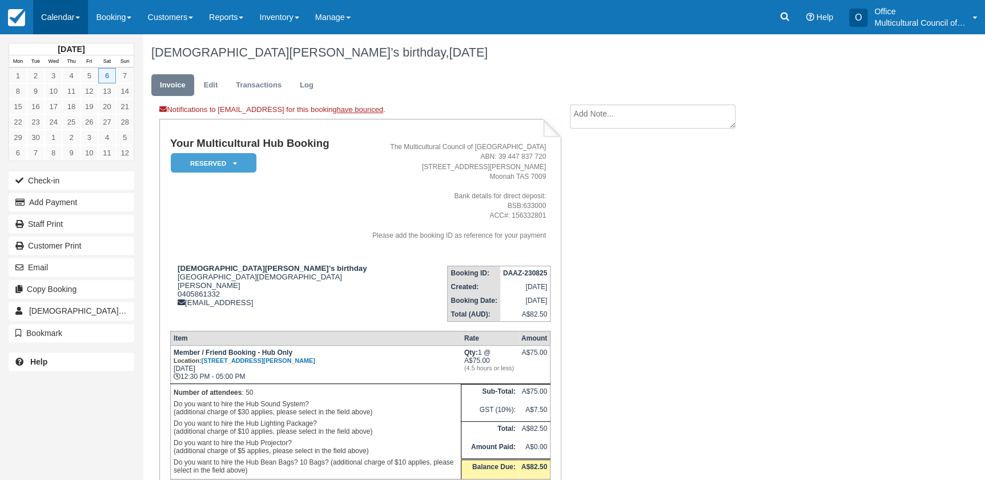
click at [55, 5] on link "Calendar" at bounding box center [60, 17] width 55 height 34
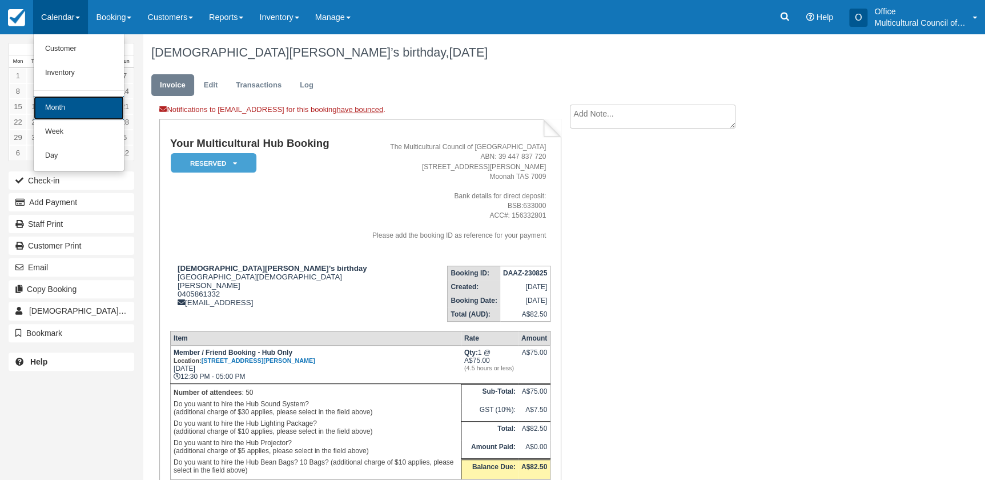
click at [112, 112] on link "Month" at bounding box center [79, 108] width 90 height 24
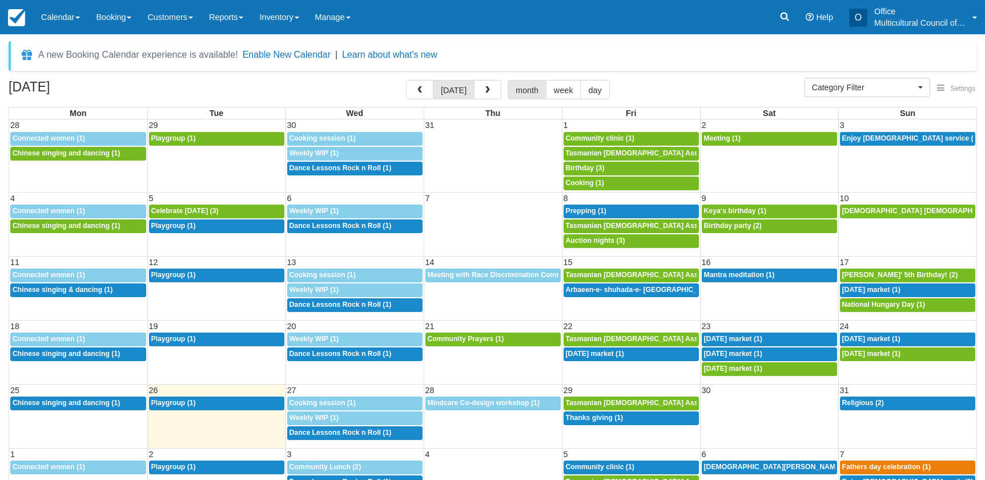
select select
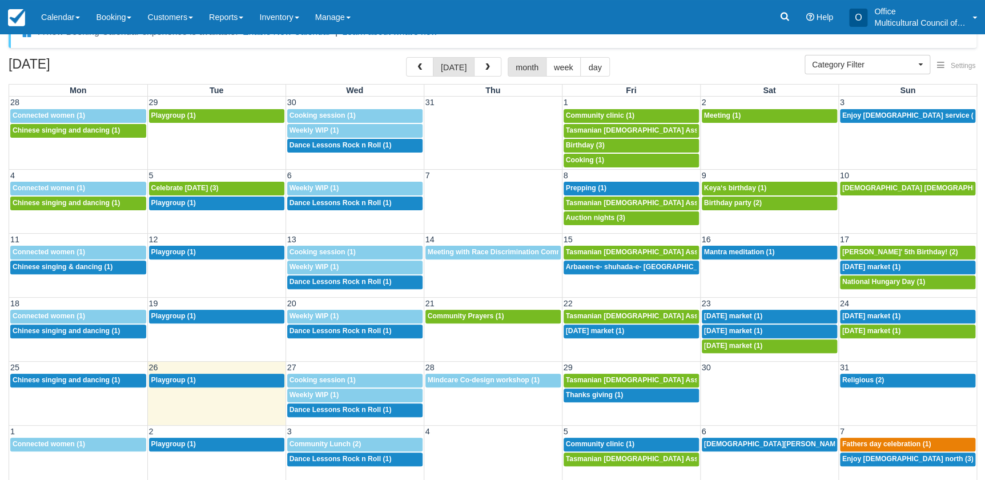
scroll to position [35, 0]
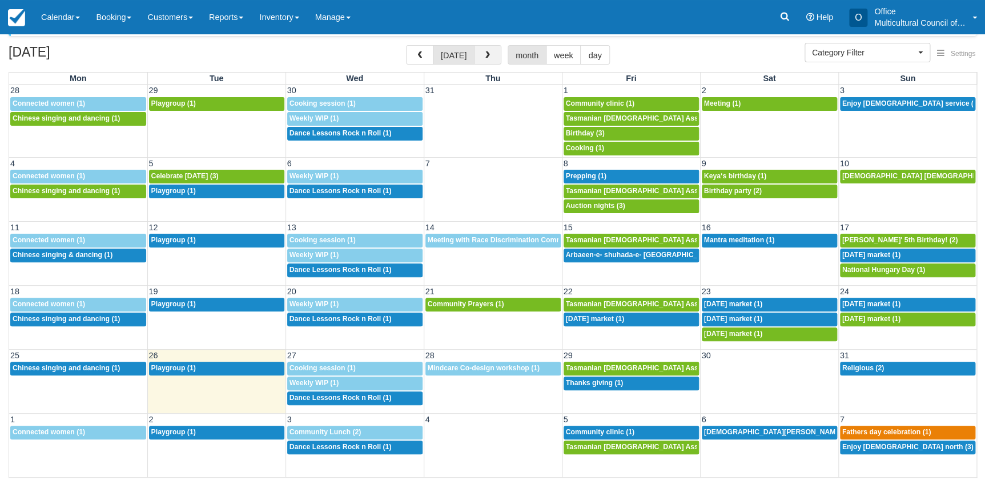
click at [484, 62] on button "button" at bounding box center [487, 54] width 27 height 19
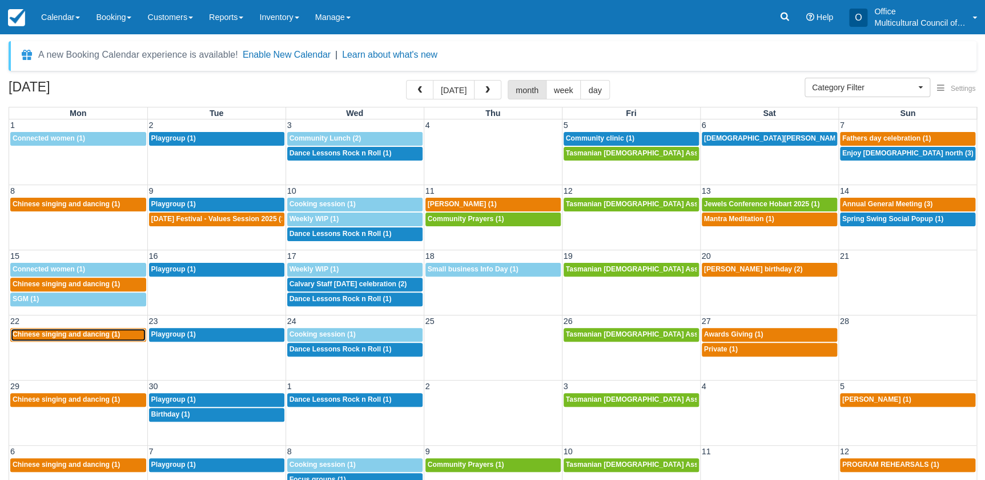
click at [105, 333] on span "Chinese singing and dancing (1)" at bounding box center [66, 334] width 107 height 8
select select
click at [455, 95] on button "[DATE]" at bounding box center [454, 89] width 42 height 19
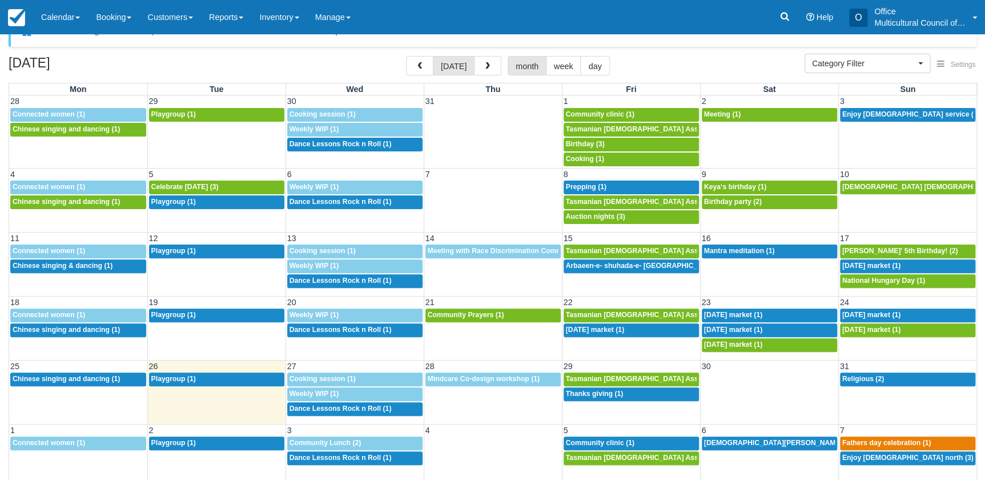
scroll to position [35, 0]
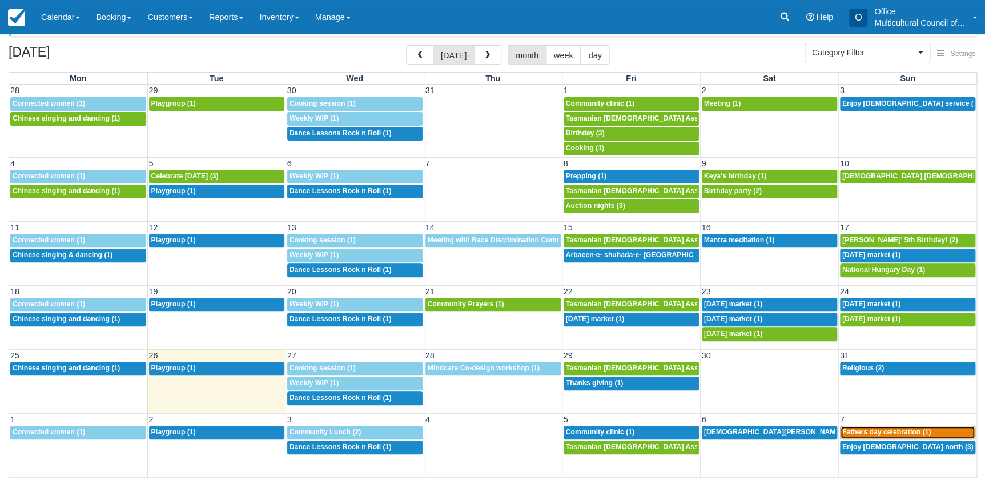
click at [842, 429] on span "Fathers day celebration (1)" at bounding box center [886, 432] width 89 height 8
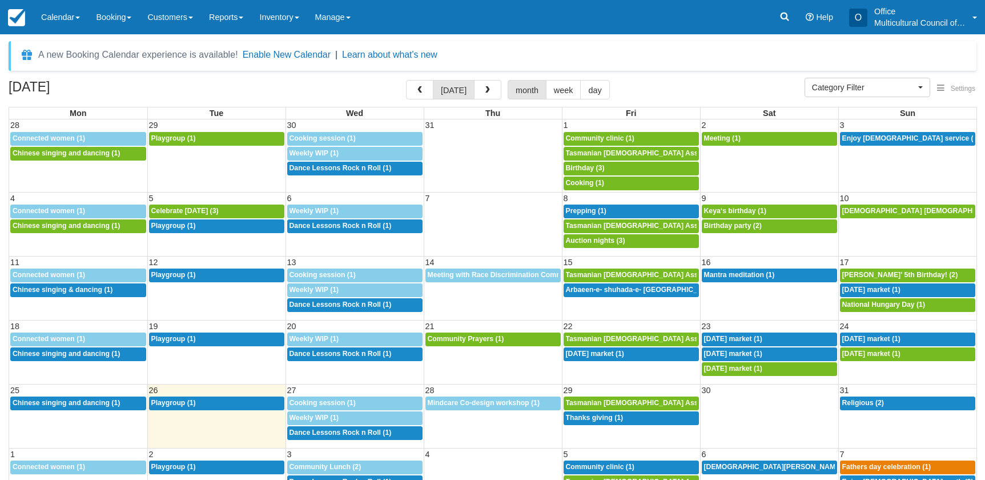
select select
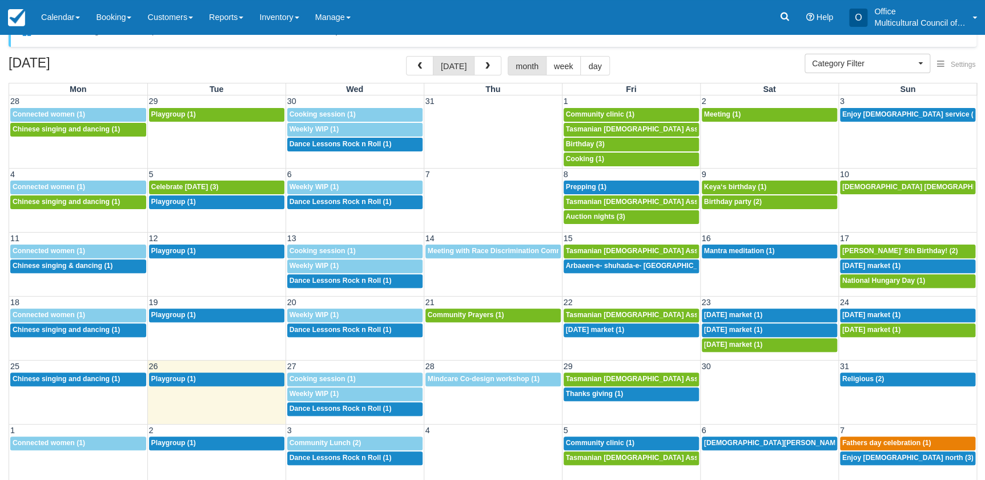
scroll to position [35, 0]
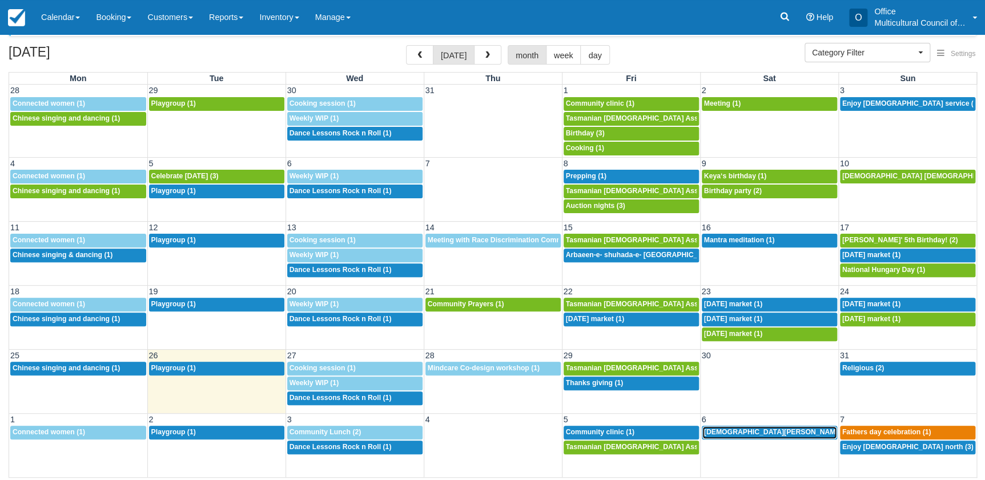
click at [780, 433] on span "[DEMOGRAPHIC_DATA][PERSON_NAME]’s birthday (1)" at bounding box center [796, 432] width 184 height 8
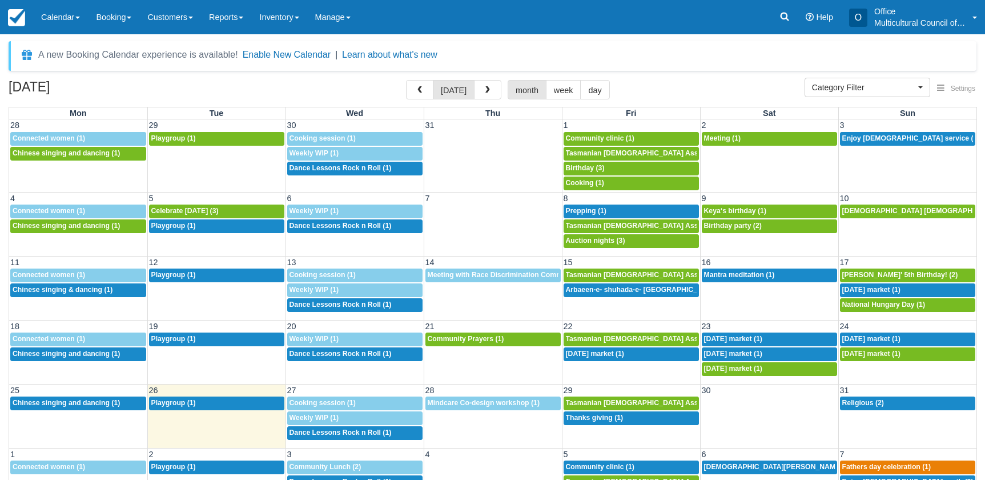
select select
click at [600, 421] on div "4p Thanks giving (1)" at bounding box center [631, 417] width 131 height 9
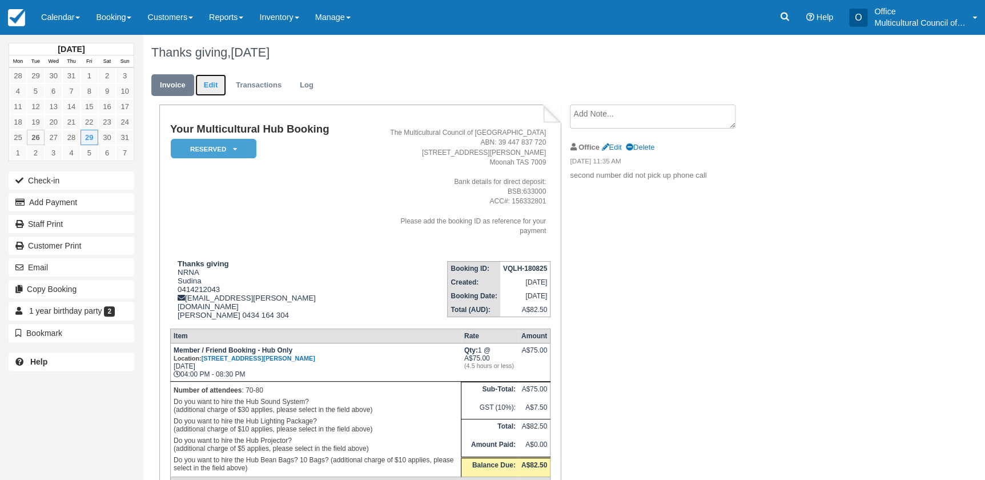
click at [206, 86] on link "Edit" at bounding box center [210, 85] width 31 height 22
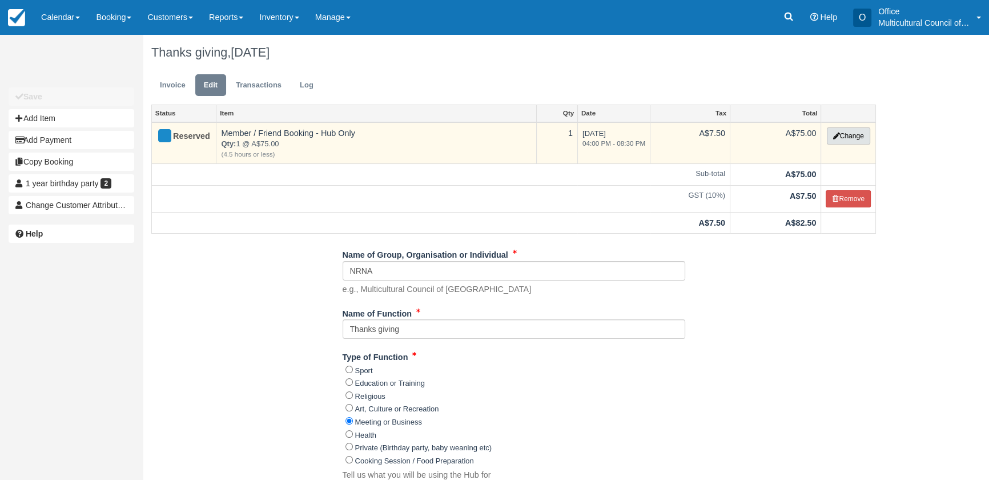
click at [844, 127] on button "Change" at bounding box center [848, 135] width 43 height 17
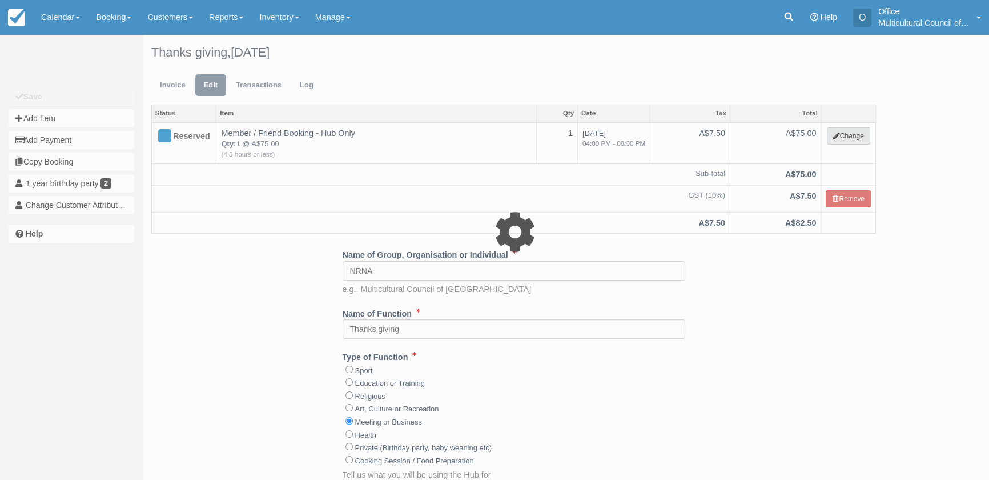
select select "2"
type input "75.00"
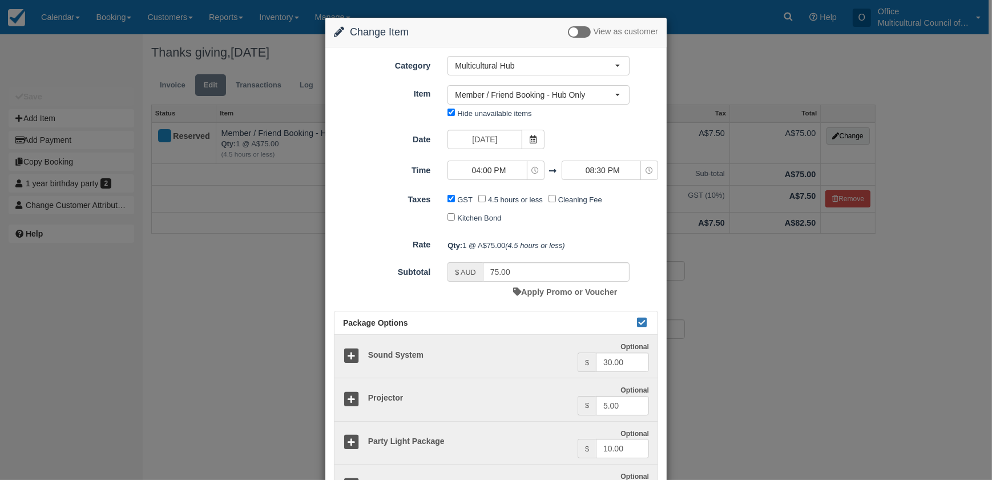
click at [208, 299] on div "Change Item Add Item View as customer Category Multicultural Hub Kitchen Archiv…" at bounding box center [496, 240] width 992 height 480
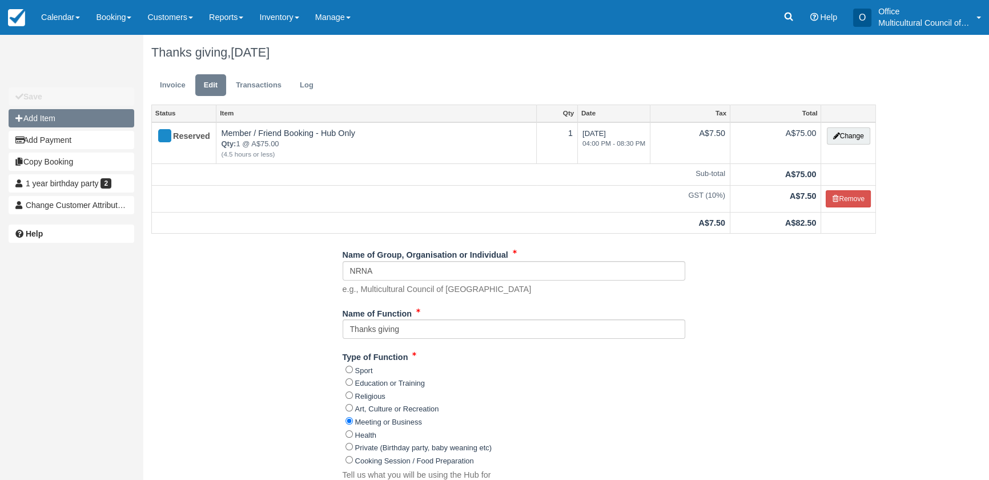
click at [102, 118] on button "Add Item" at bounding box center [72, 118] width 126 height 18
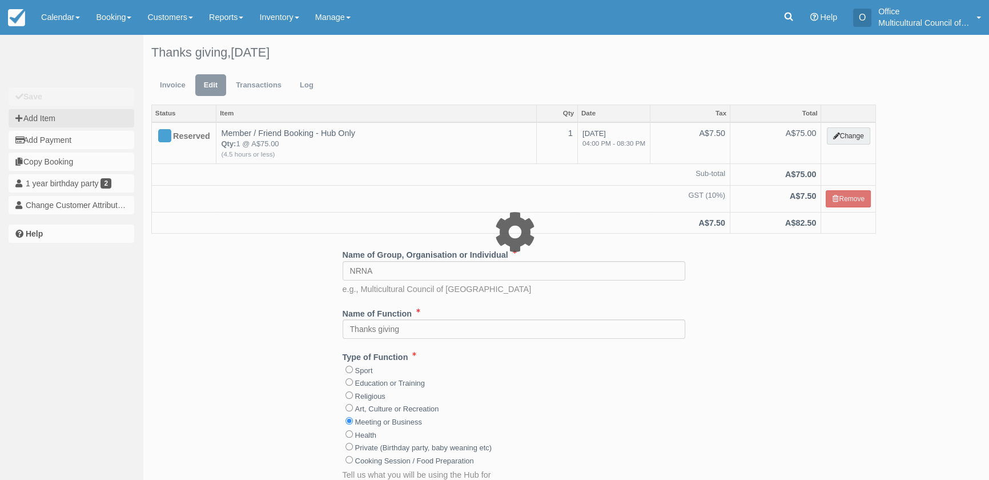
select select "8"
type input "0.00"
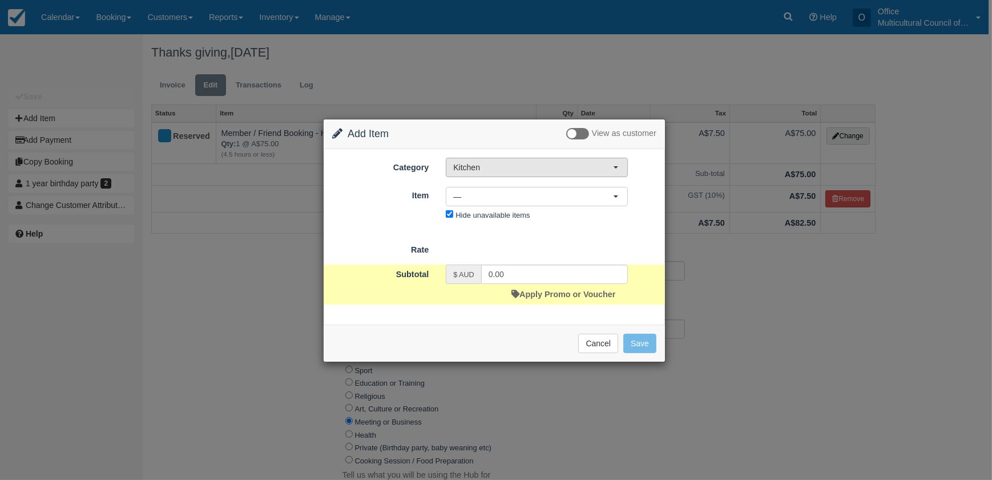
click at [519, 167] on span "Kitchen" at bounding box center [533, 167] width 160 height 11
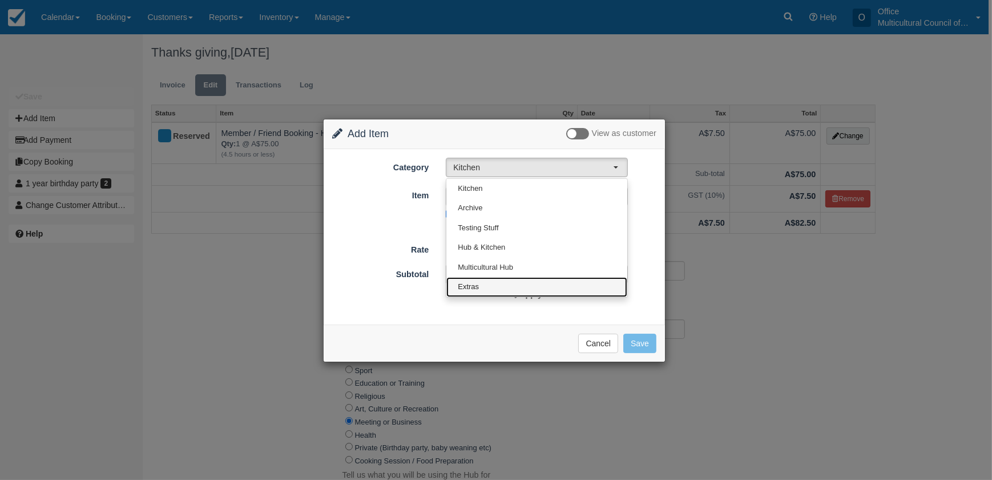
click at [504, 279] on link "Extras" at bounding box center [536, 287] width 181 height 20
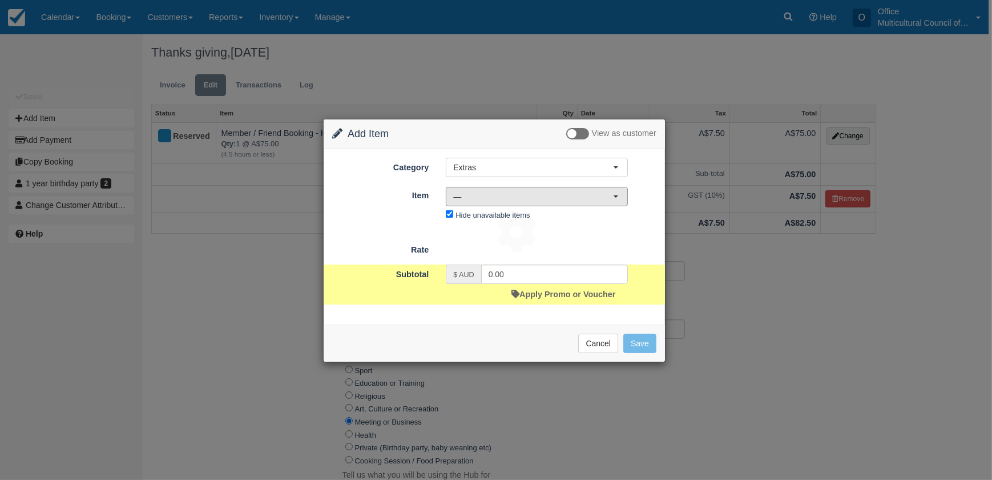
click at [576, 196] on span "—" at bounding box center [533, 196] width 160 height 11
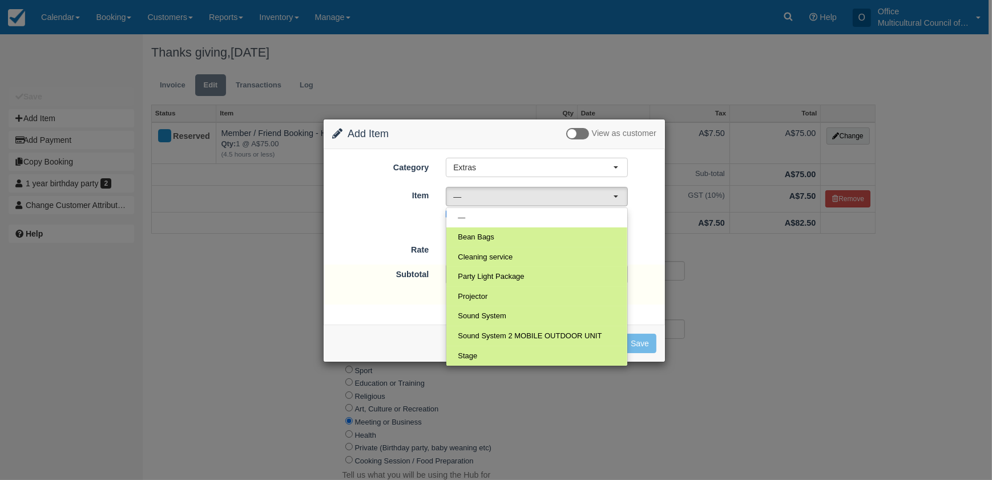
click at [576, 177] on div "Category Extras Kitchen Archive Testing Stuff Hub & Kitchen Multicultural Hub E…" at bounding box center [494, 191] width 324 height 66
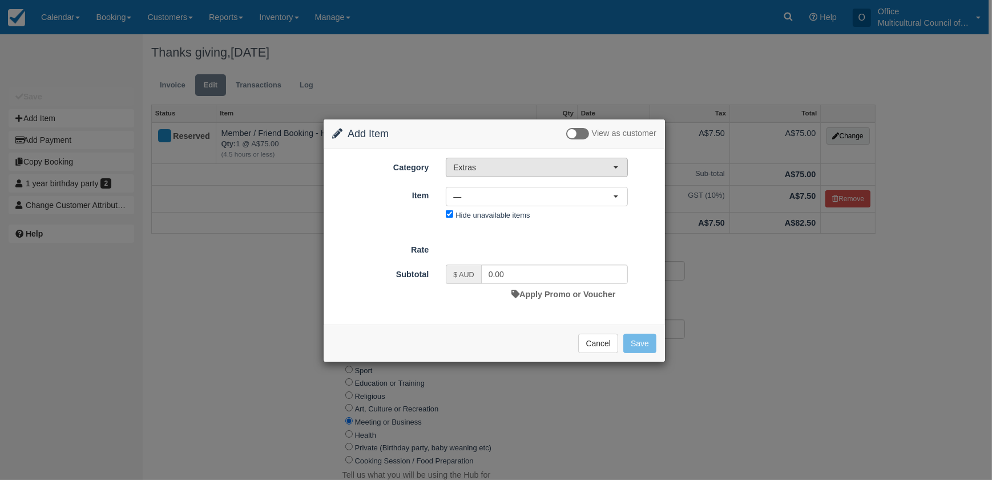
click at [558, 166] on span "Extras" at bounding box center [533, 167] width 160 height 11
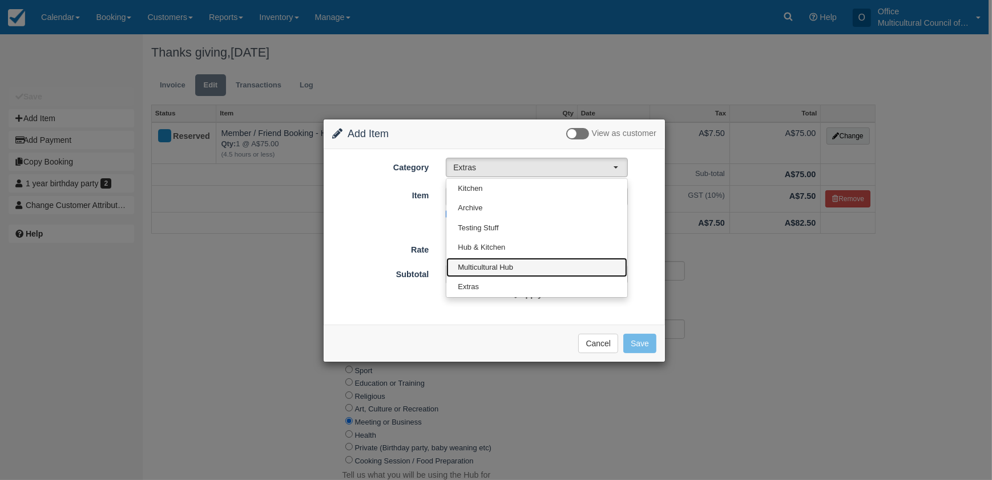
click at [538, 262] on link "Multicultural Hub" at bounding box center [536, 267] width 181 height 20
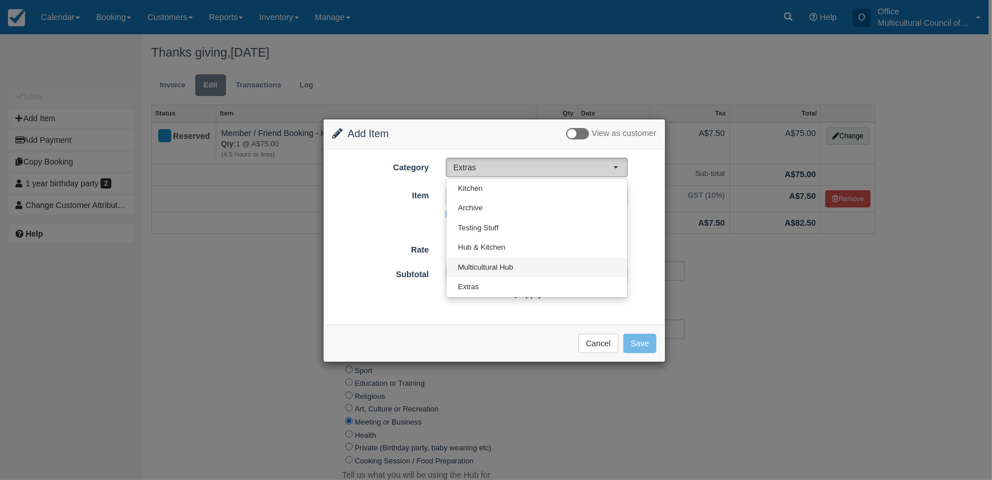
select select "2"
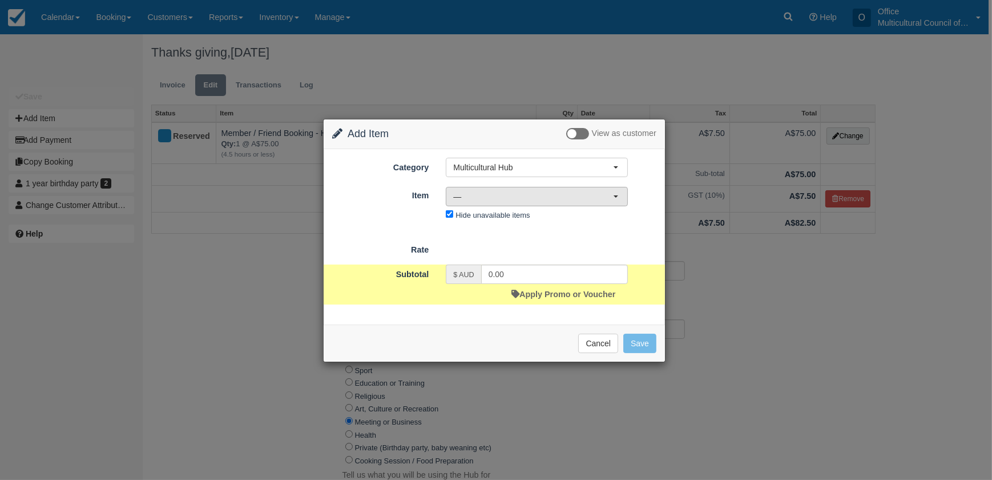
click at [553, 196] on span "—" at bounding box center [533, 196] width 160 height 11
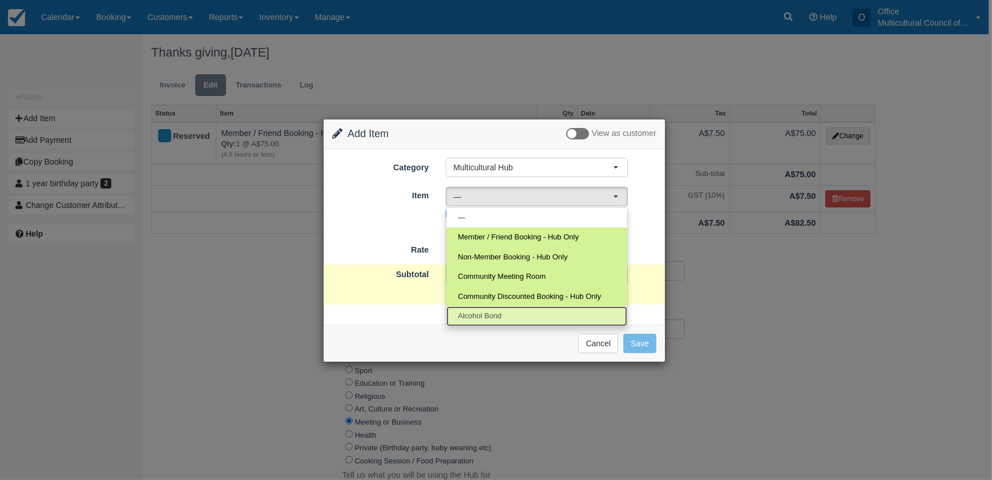
click at [536, 311] on link "Alcohol Bond" at bounding box center [536, 316] width 181 height 20
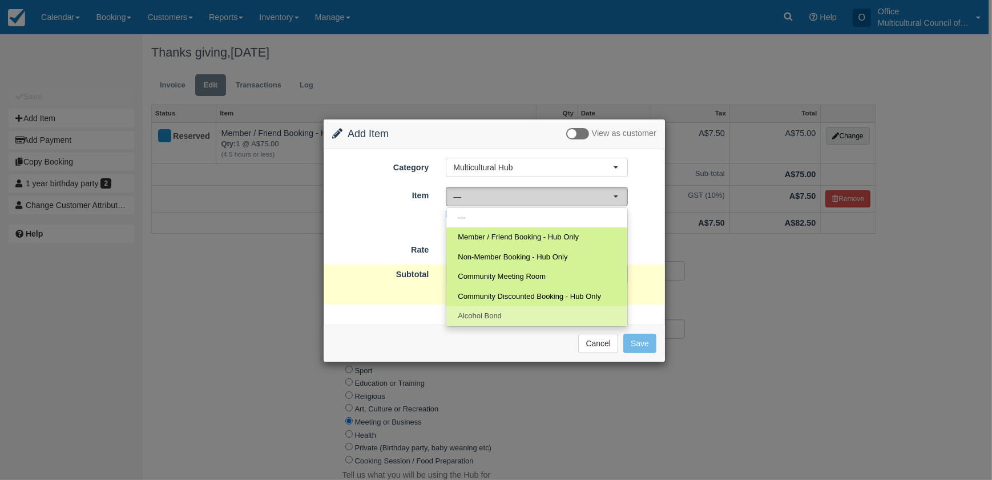
select select "51"
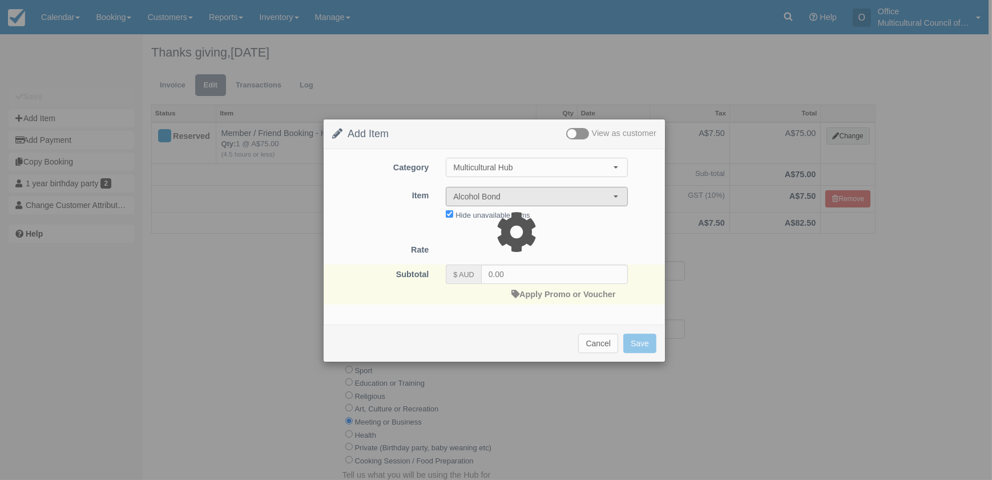
select select "08:00"
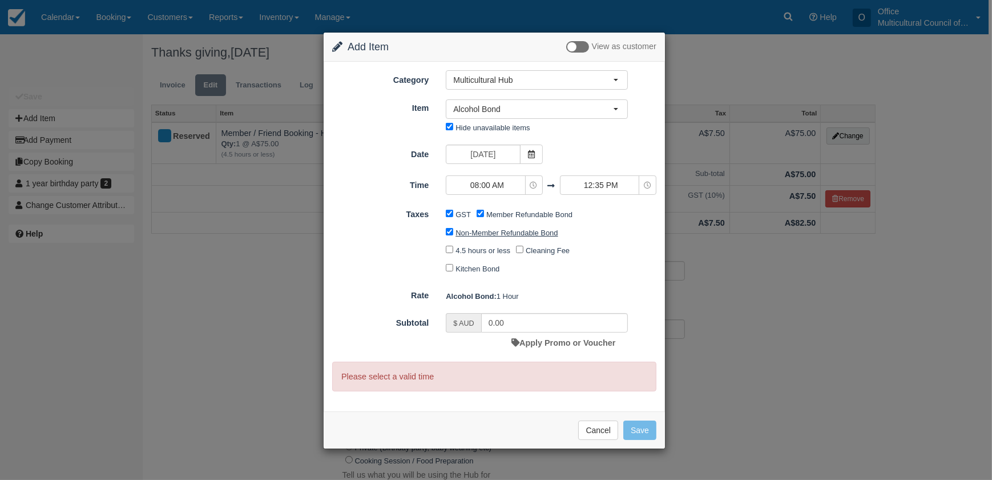
click at [462, 233] on label "Non-Member Refundable Bond" at bounding box center [507, 232] width 102 height 9
click at [453, 233] on input "Non-Member Refundable Bond" at bounding box center [449, 231] width 7 height 7
checkbox input "false"
click at [477, 211] on input "Member Refundable Bond" at bounding box center [480, 213] width 7 height 7
checkbox input "false"
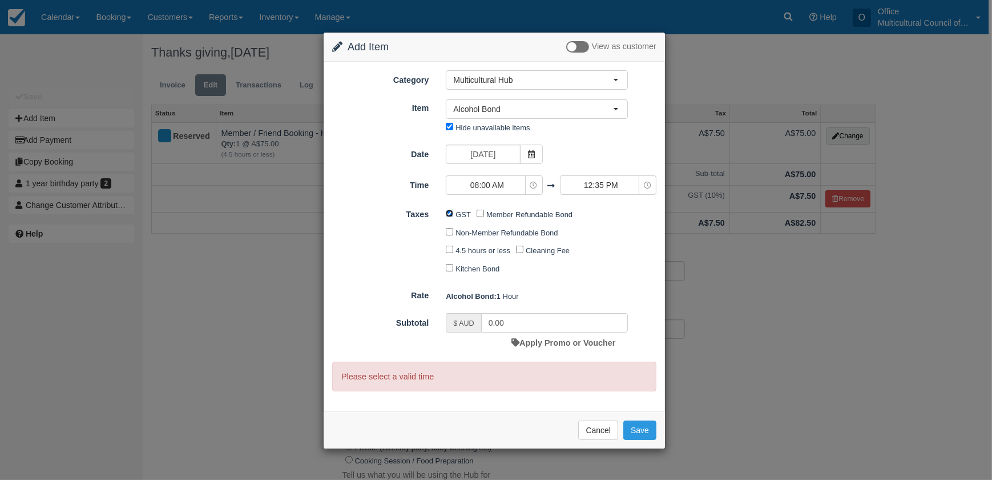
click at [451, 211] on input "GST" at bounding box center [449, 213] width 7 height 7
checkbox input "false"
drag, startPoint x: 503, startPoint y: 320, endPoint x: 482, endPoint y: 329, distance: 22.3
click at [482, 329] on input "0.00" at bounding box center [554, 322] width 147 height 19
type input "250"
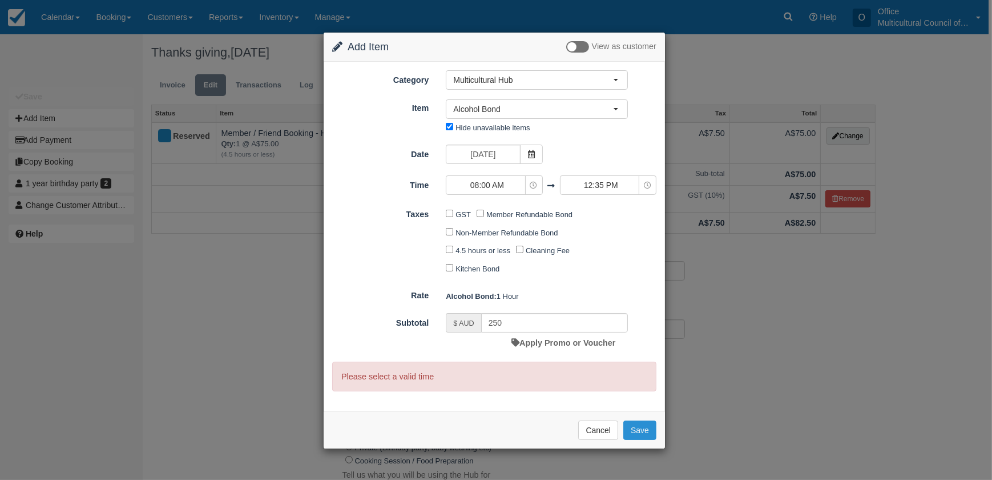
click at [646, 433] on button "Save" at bounding box center [639, 429] width 33 height 19
checkbox input "false"
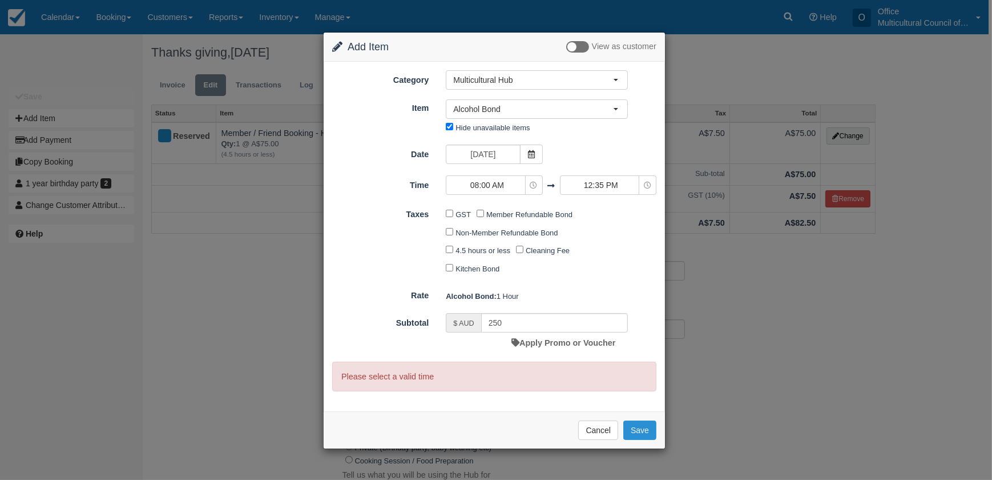
checkbox input "false"
click at [601, 431] on button "Cancel" at bounding box center [598, 429] width 40 height 19
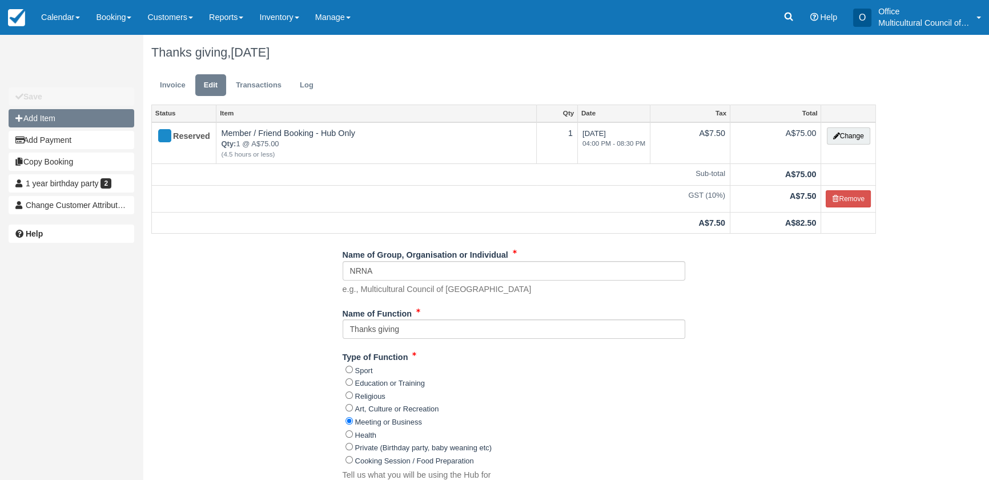
click at [56, 120] on button "Add Item" at bounding box center [72, 118] width 126 height 18
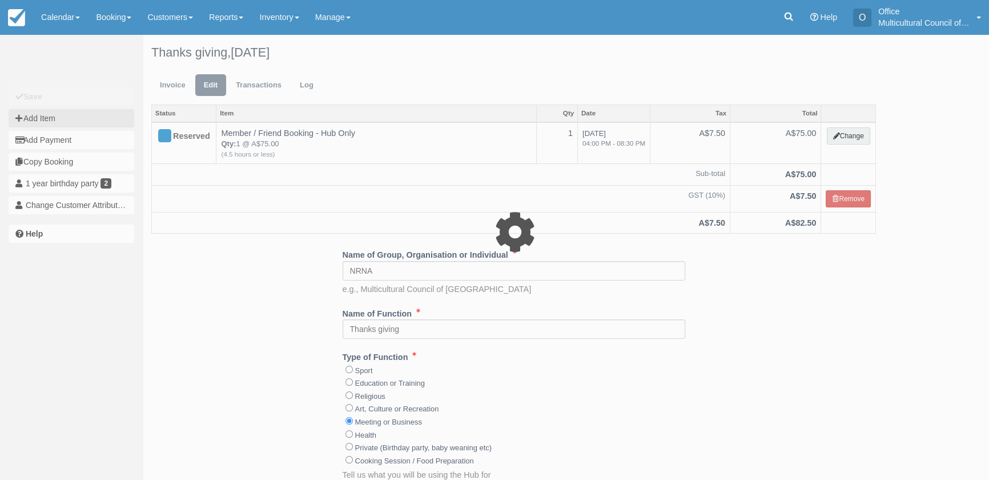
select select "8"
type input "0.00"
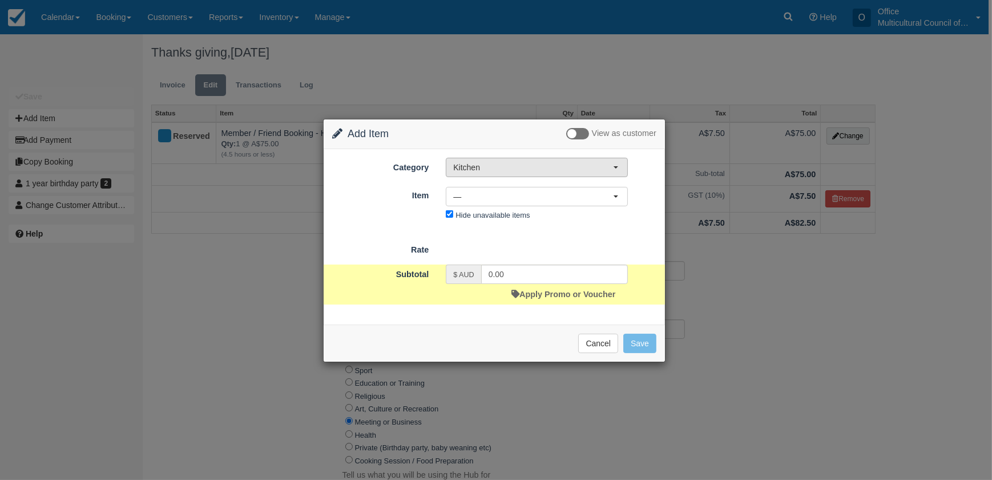
click at [505, 164] on span "Kitchen" at bounding box center [533, 167] width 160 height 11
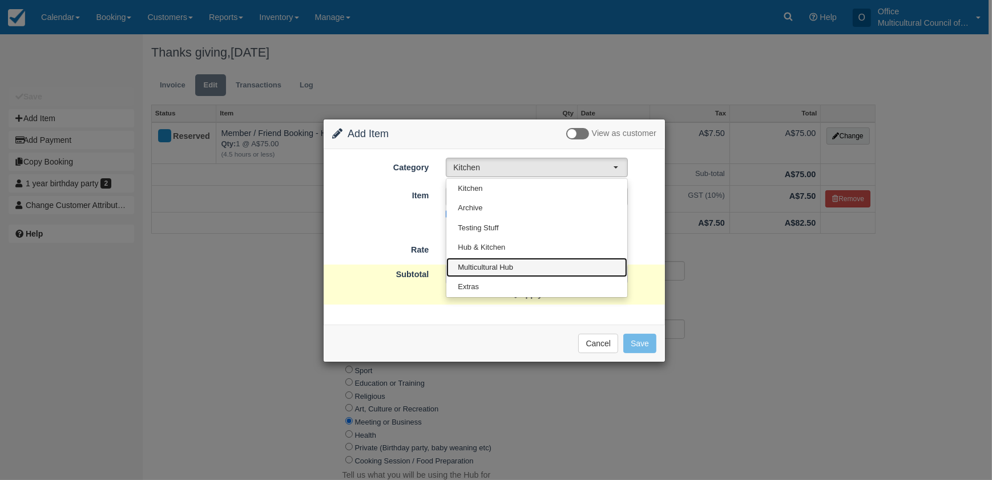
click at [499, 260] on link "Multicultural Hub" at bounding box center [536, 267] width 181 height 20
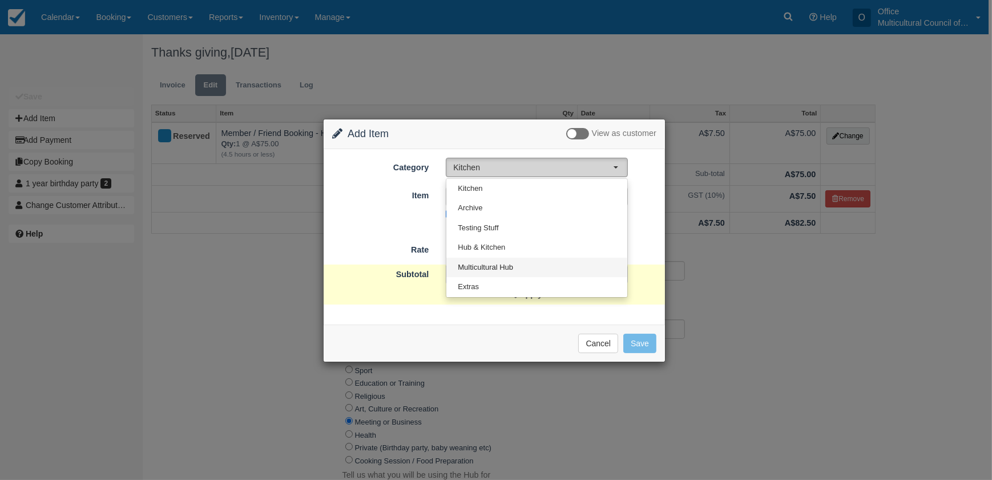
select select "2"
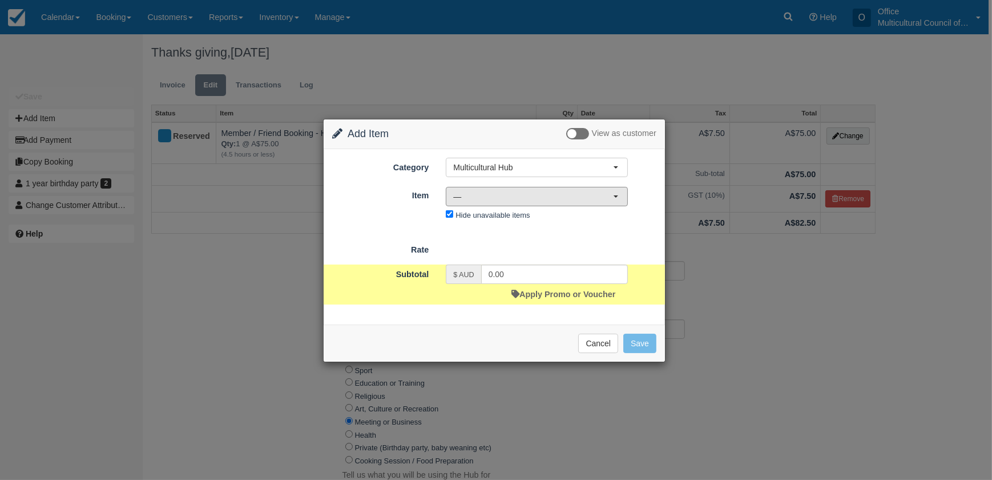
click at [505, 194] on span "—" at bounding box center [533, 196] width 160 height 11
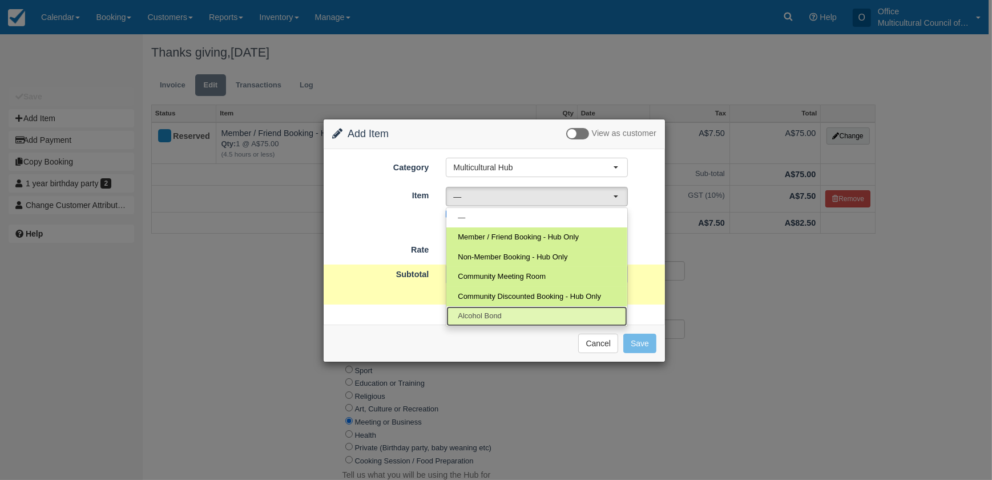
click at [516, 309] on link "Alcohol Bond" at bounding box center [536, 316] width 181 height 20
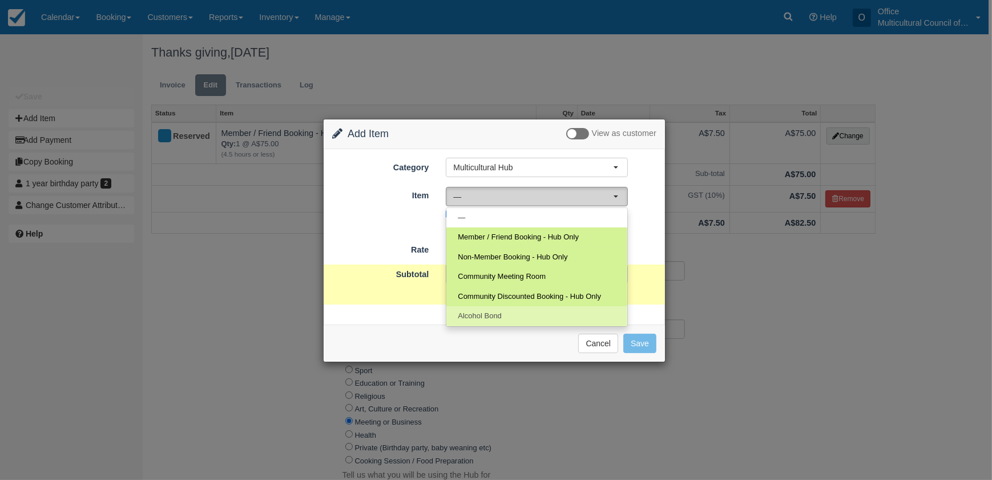
select select "51"
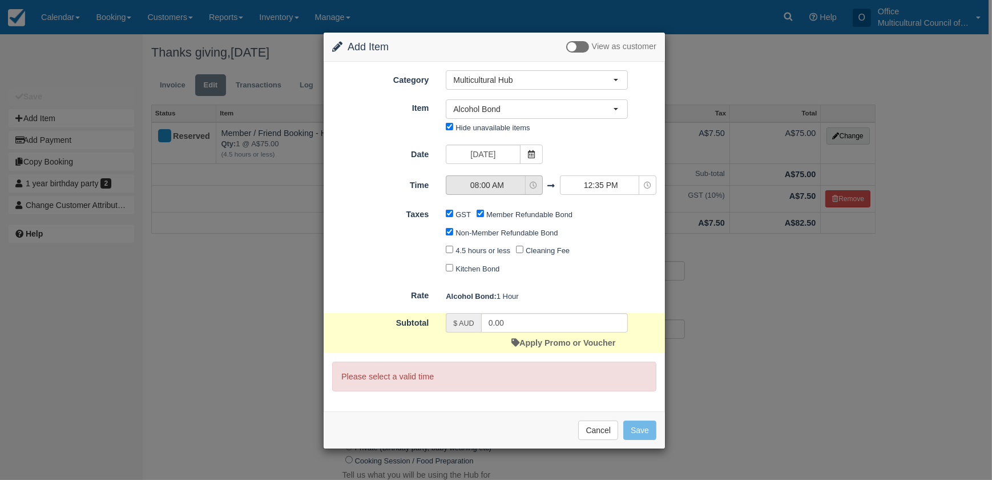
click at [506, 189] on span "08:00 AM" at bounding box center [486, 184] width 81 height 11
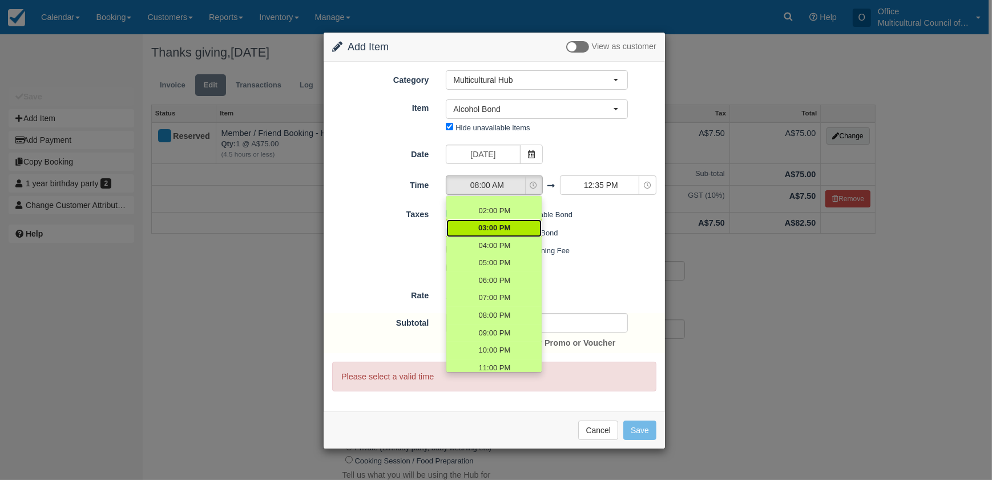
scroll to position [120, 0]
click at [487, 243] on span "04:00 PM" at bounding box center [494, 242] width 32 height 11
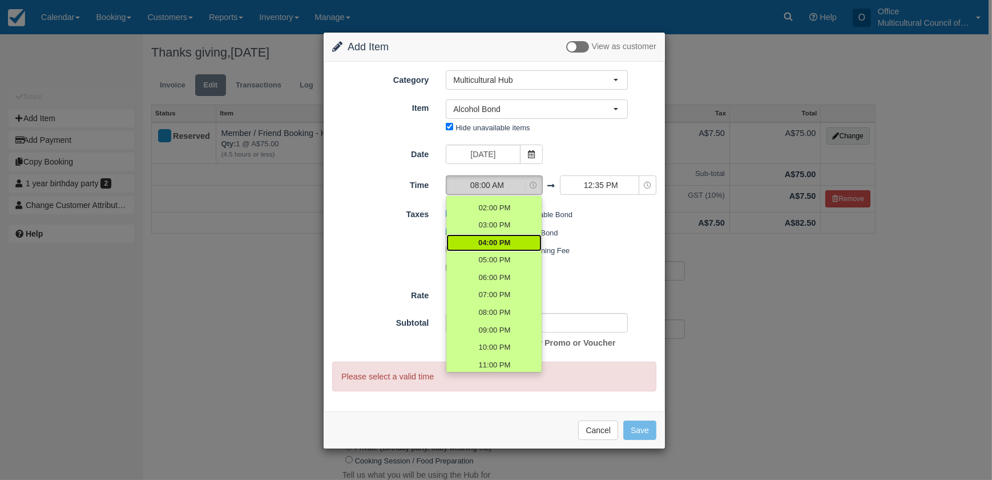
select select "16:00"
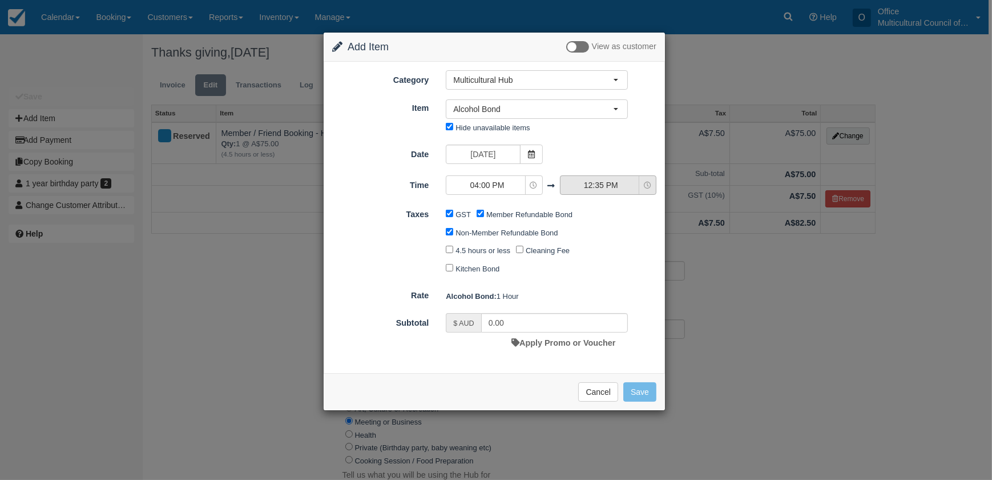
click at [577, 188] on span "12:35 PM" at bounding box center [601, 184] width 81 height 11
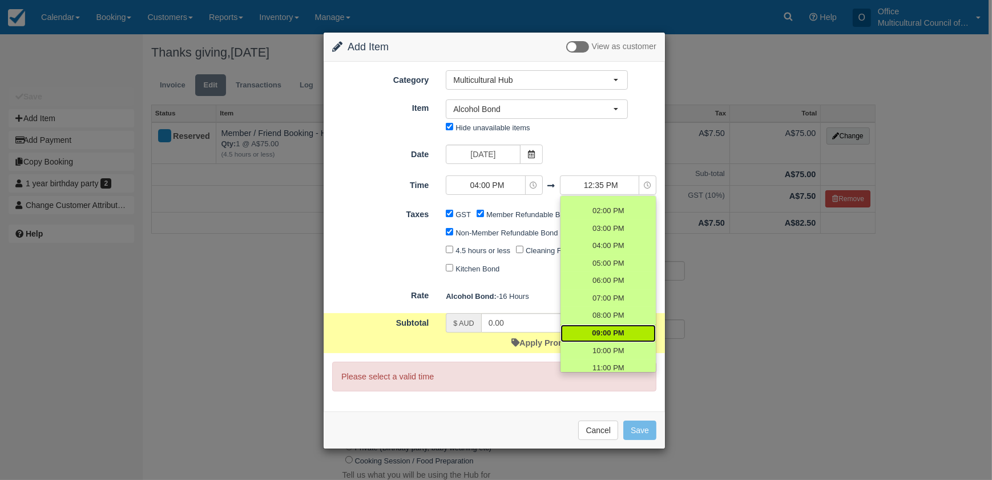
scroll to position [103, 0]
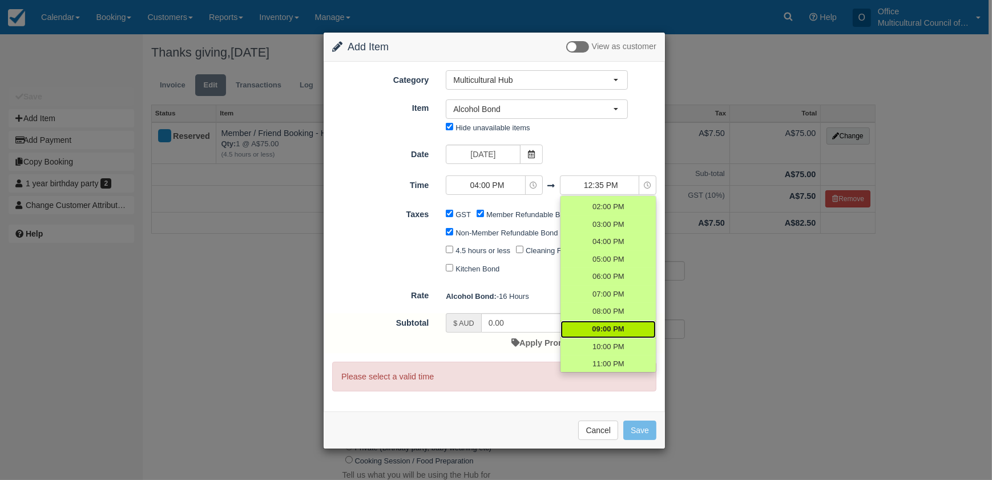
click at [611, 325] on span "09:00 PM" at bounding box center [608, 329] width 32 height 11
click at [614, 326] on span "09:00 PM" at bounding box center [608, 329] width 32 height 11
click at [604, 303] on link "09:00 PM" at bounding box center [608, 312] width 95 height 18
click at [605, 307] on span "09:00 PM" at bounding box center [608, 311] width 32 height 11
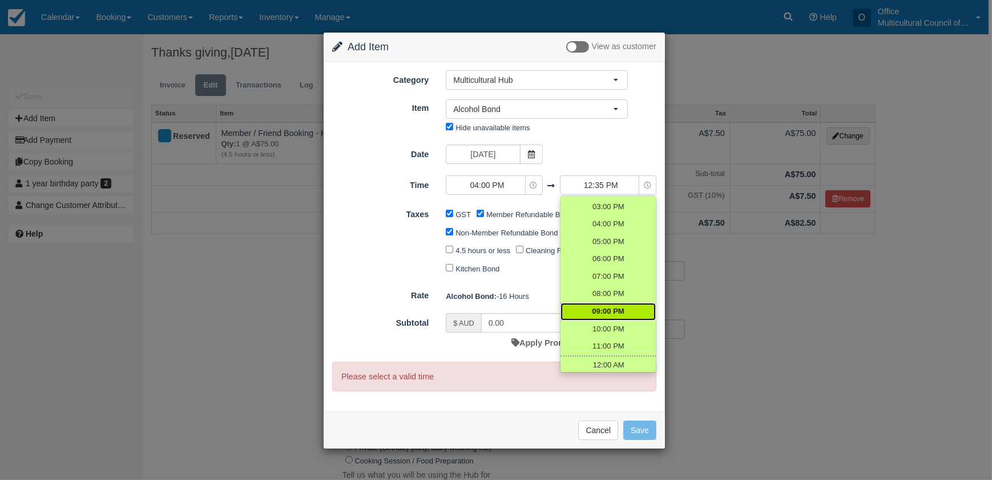
click at [517, 257] on div "Cleaning Fee" at bounding box center [545, 250] width 59 height 18
click at [604, 175] on button "12:35 PM" at bounding box center [608, 184] width 96 height 19
click at [602, 309] on span "09:00 PM" at bounding box center [608, 311] width 32 height 11
select select "21:00"
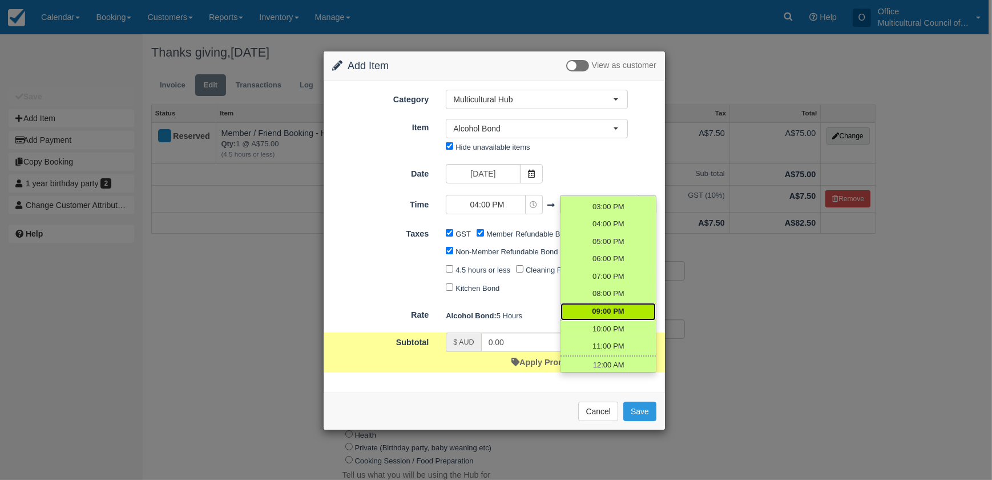
click at [518, 279] on div "GST Member Refundable Bond Non-Member Refundable Bond 4.5 hours or less Cleanin…" at bounding box center [536, 261] width 199 height 73
click at [527, 300] on form "Category Multicultural Hub Kitchen Archive Testing Stuff Hub & Kitchen Multicul…" at bounding box center [494, 231] width 324 height 282
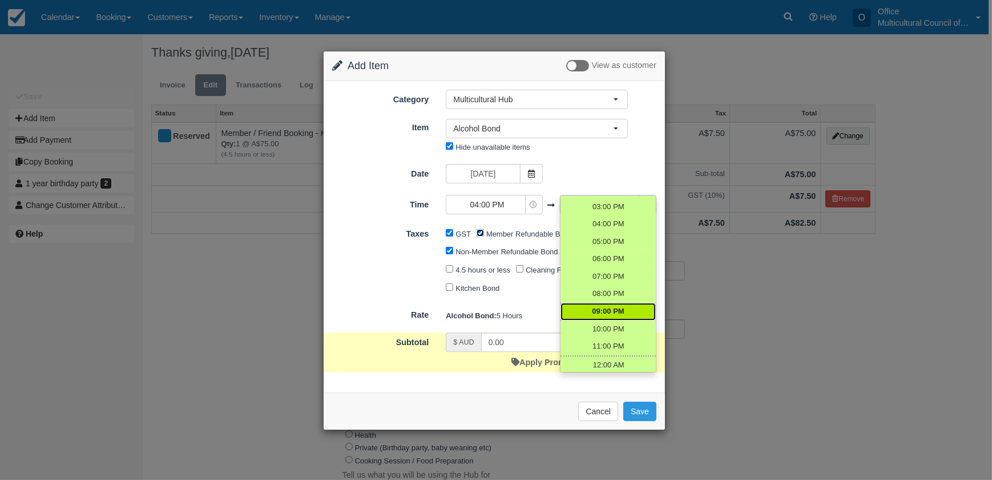
click at [477, 231] on input "Member Refundable Bond" at bounding box center [480, 232] width 7 height 7
checkbox input "false"
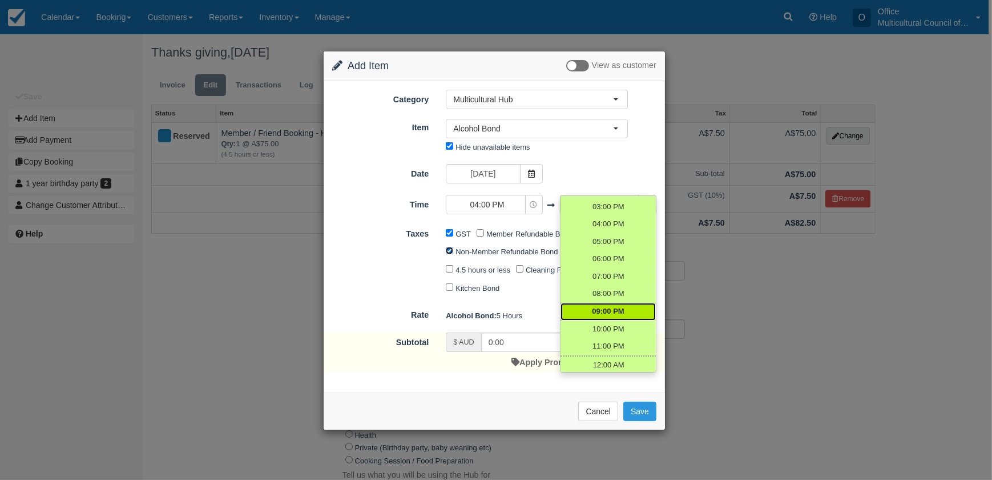
click at [450, 248] on input "Non-Member Refundable Bond" at bounding box center [449, 250] width 7 height 7
checkbox input "false"
click at [450, 231] on input "GST" at bounding box center [449, 232] width 7 height 7
checkbox input "false"
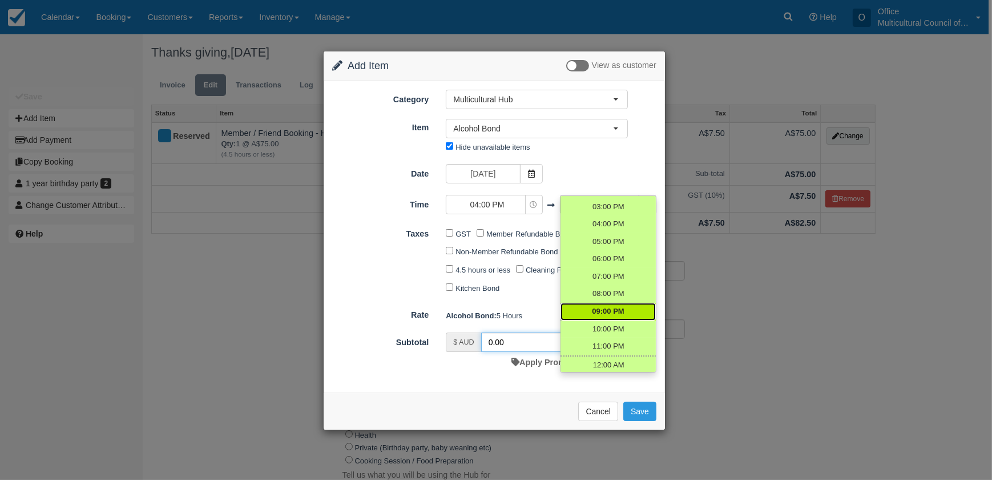
drag, startPoint x: 507, startPoint y: 344, endPoint x: 482, endPoint y: 347, distance: 24.7
click at [482, 347] on input "0.00" at bounding box center [554, 341] width 147 height 19
type input "250"
click at [635, 408] on button "Save" at bounding box center [639, 410] width 33 height 19
checkbox input "false"
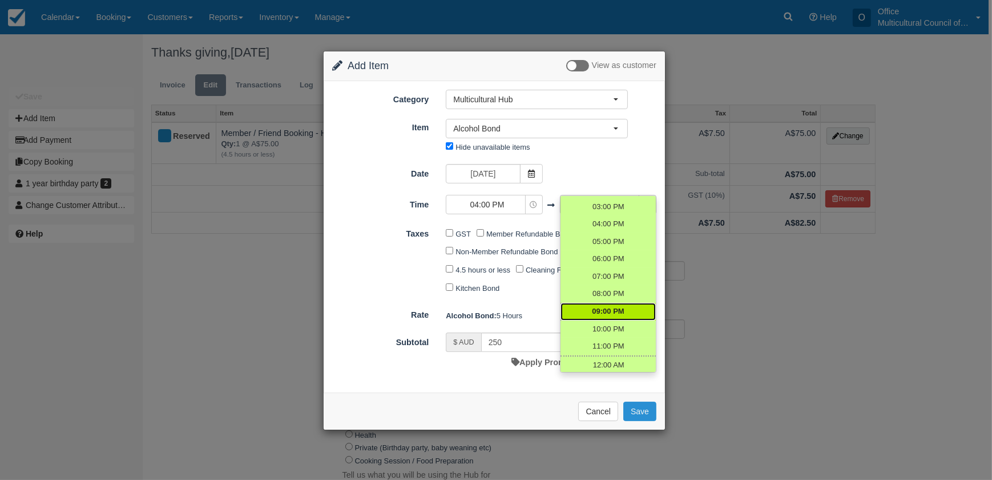
checkbox input "false"
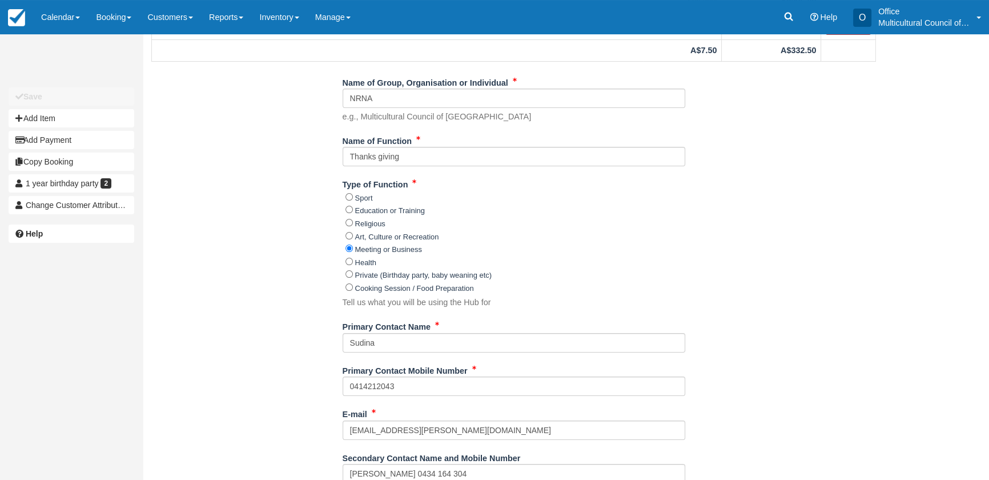
scroll to position [207, 0]
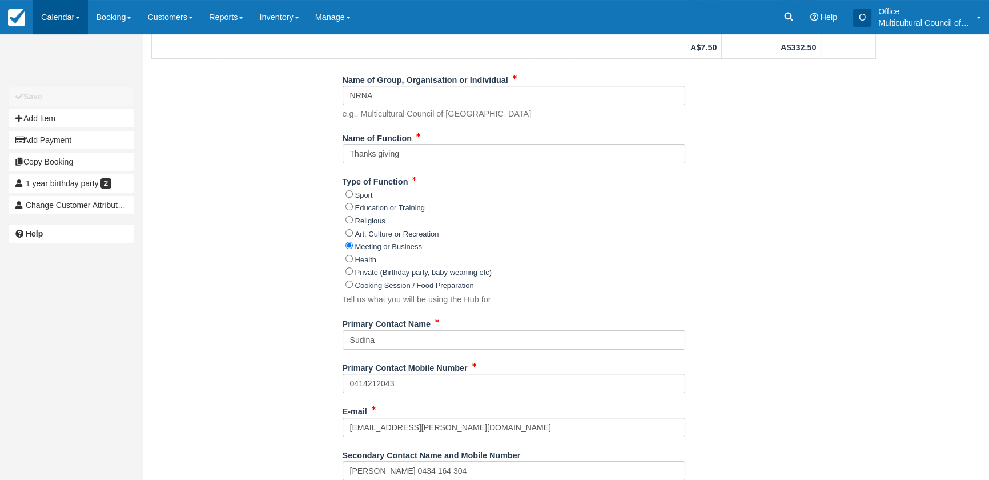
click at [66, 23] on link "Calendar" at bounding box center [60, 17] width 55 height 34
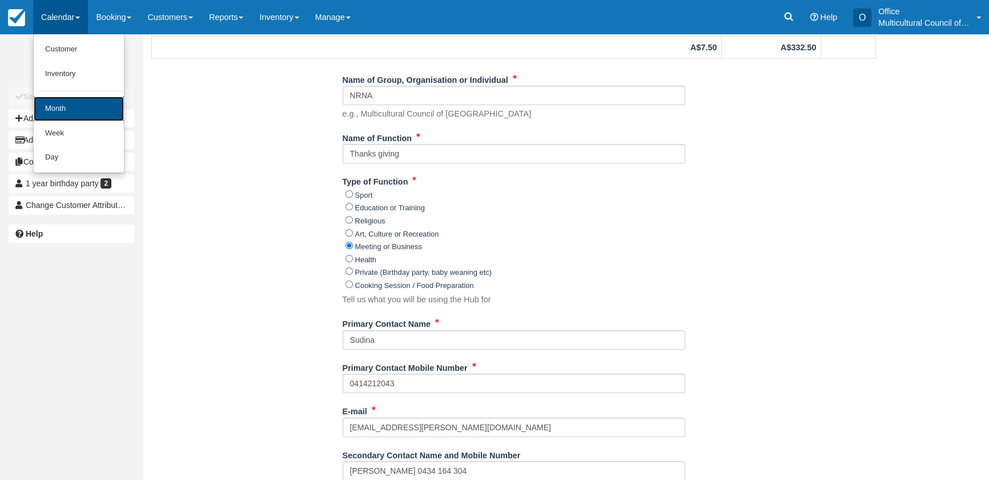
click at [98, 110] on link "Month" at bounding box center [79, 108] width 90 height 25
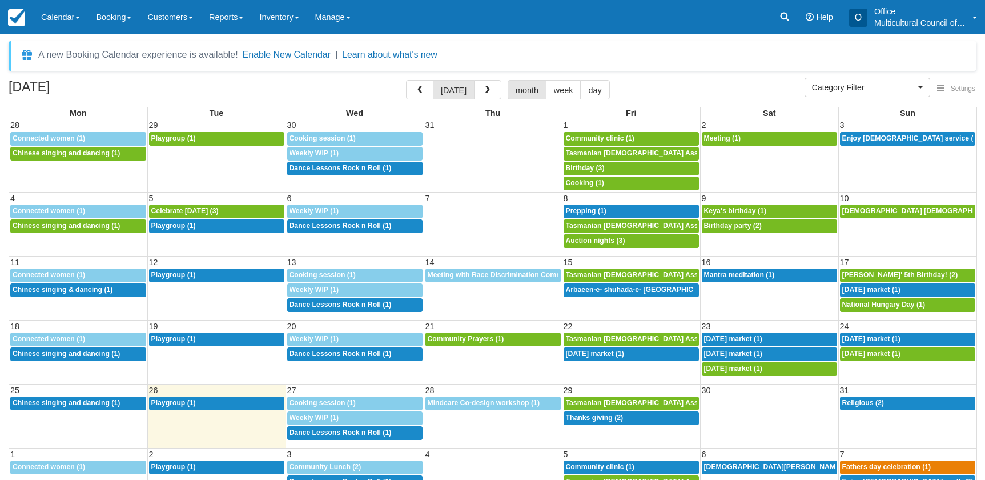
select select
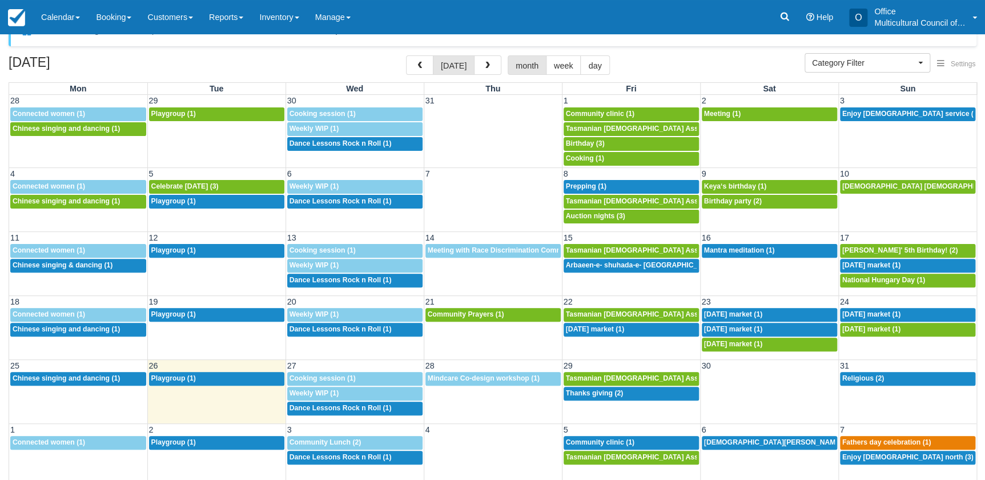
scroll to position [35, 0]
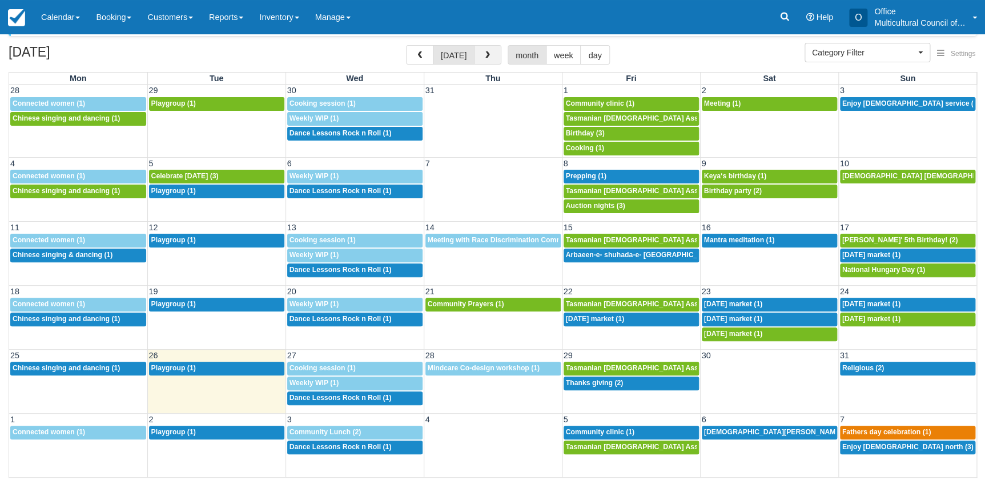
click at [484, 58] on span "button" at bounding box center [488, 55] width 8 height 8
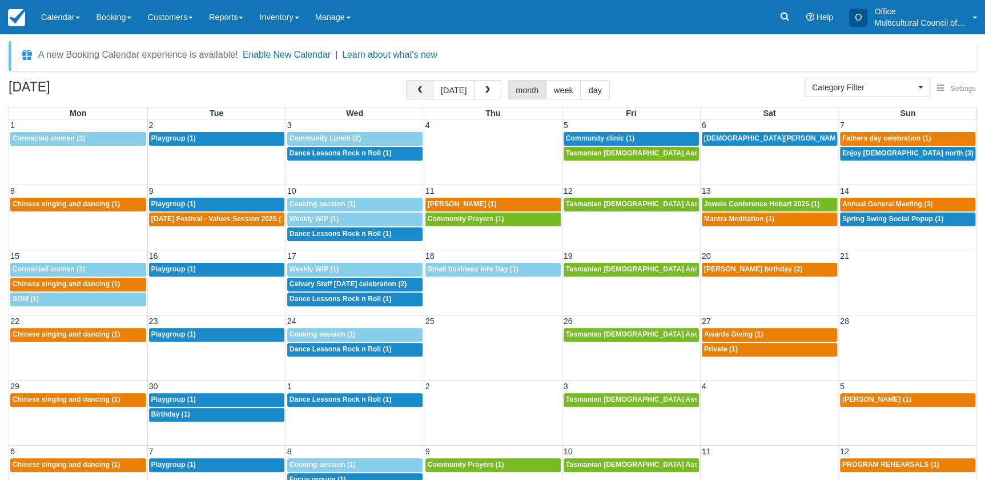
click at [422, 88] on span "button" at bounding box center [420, 90] width 8 height 8
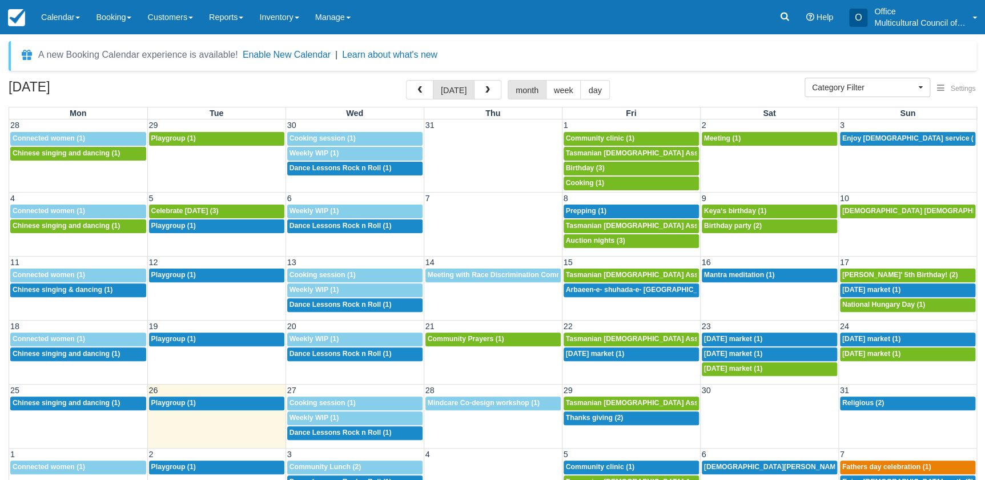
scroll to position [35, 0]
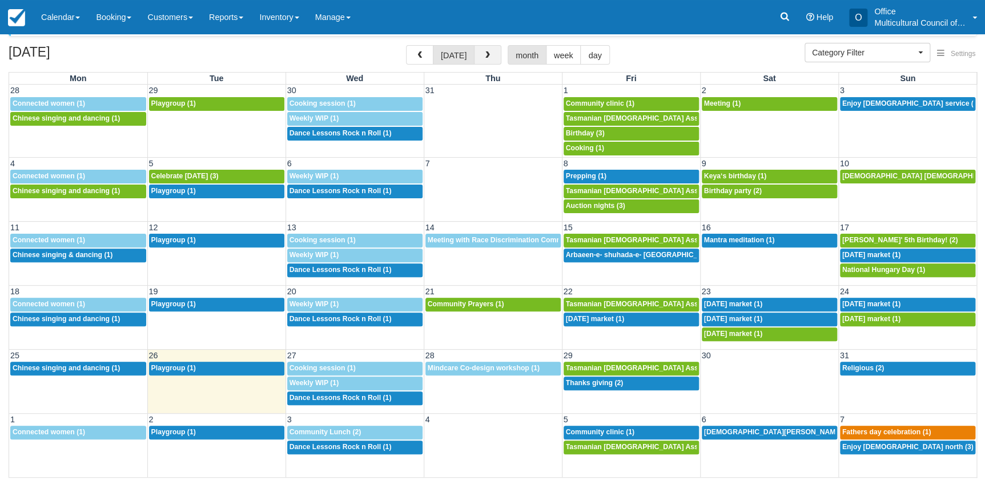
click at [485, 51] on span "button" at bounding box center [488, 55] width 8 height 8
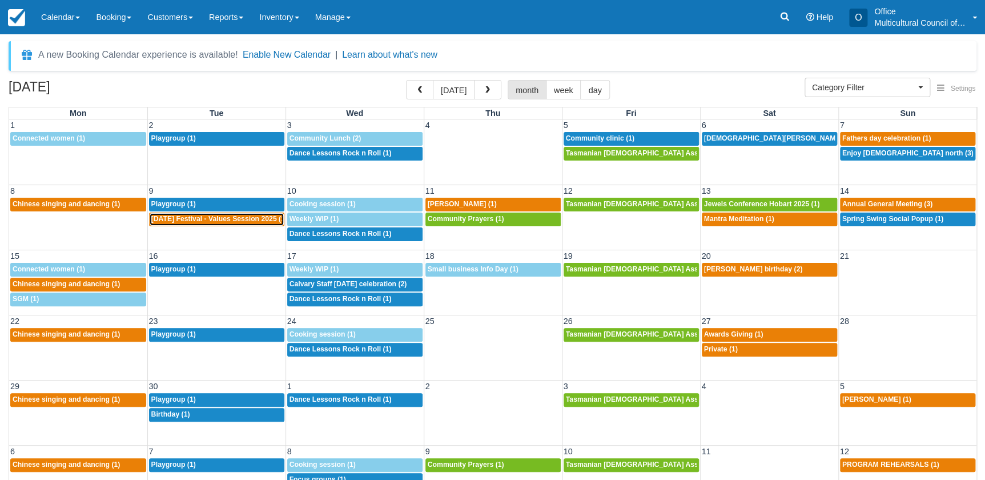
click at [197, 223] on div "5p Diwali Festival - Values Session 2025 (1)" at bounding box center [216, 219] width 131 height 9
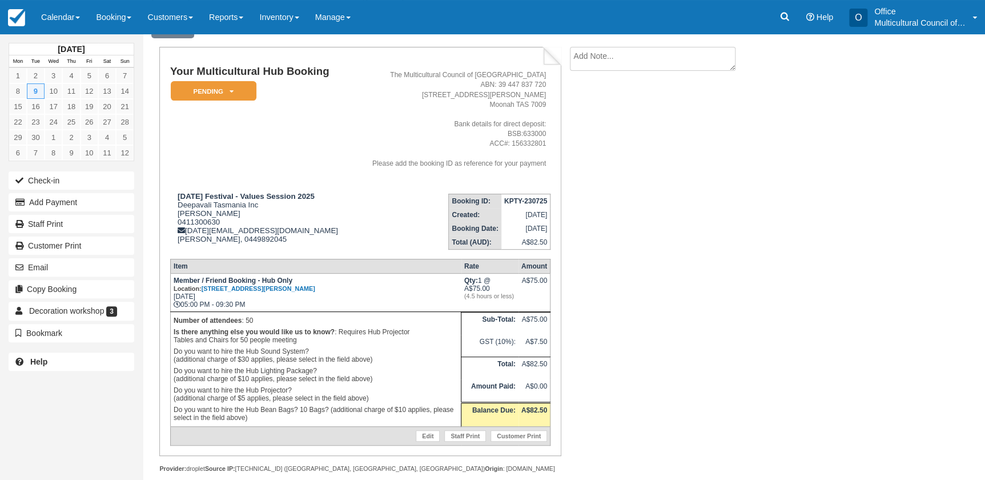
scroll to position [71, 0]
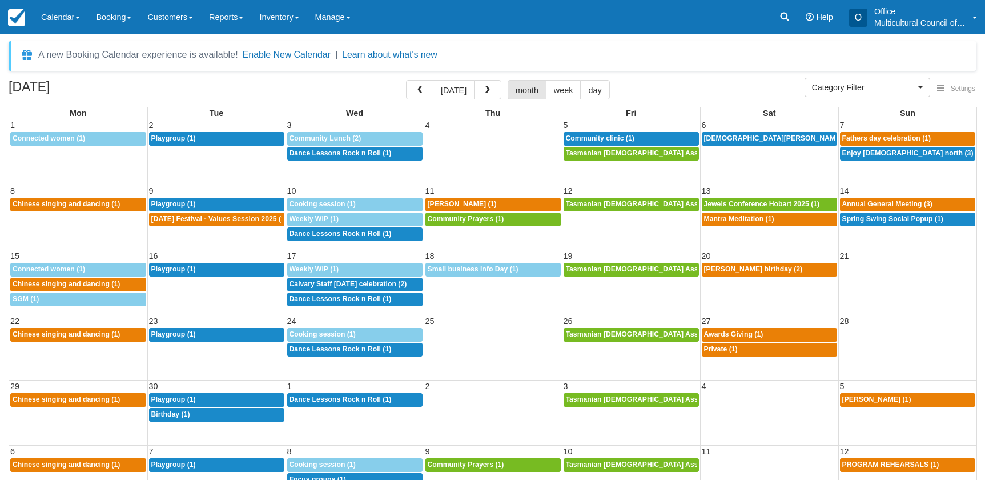
select select
click at [329, 137] on span "Community Lunch (2)" at bounding box center [325, 138] width 72 height 8
select select
